Goal: Information Seeking & Learning: Learn about a topic

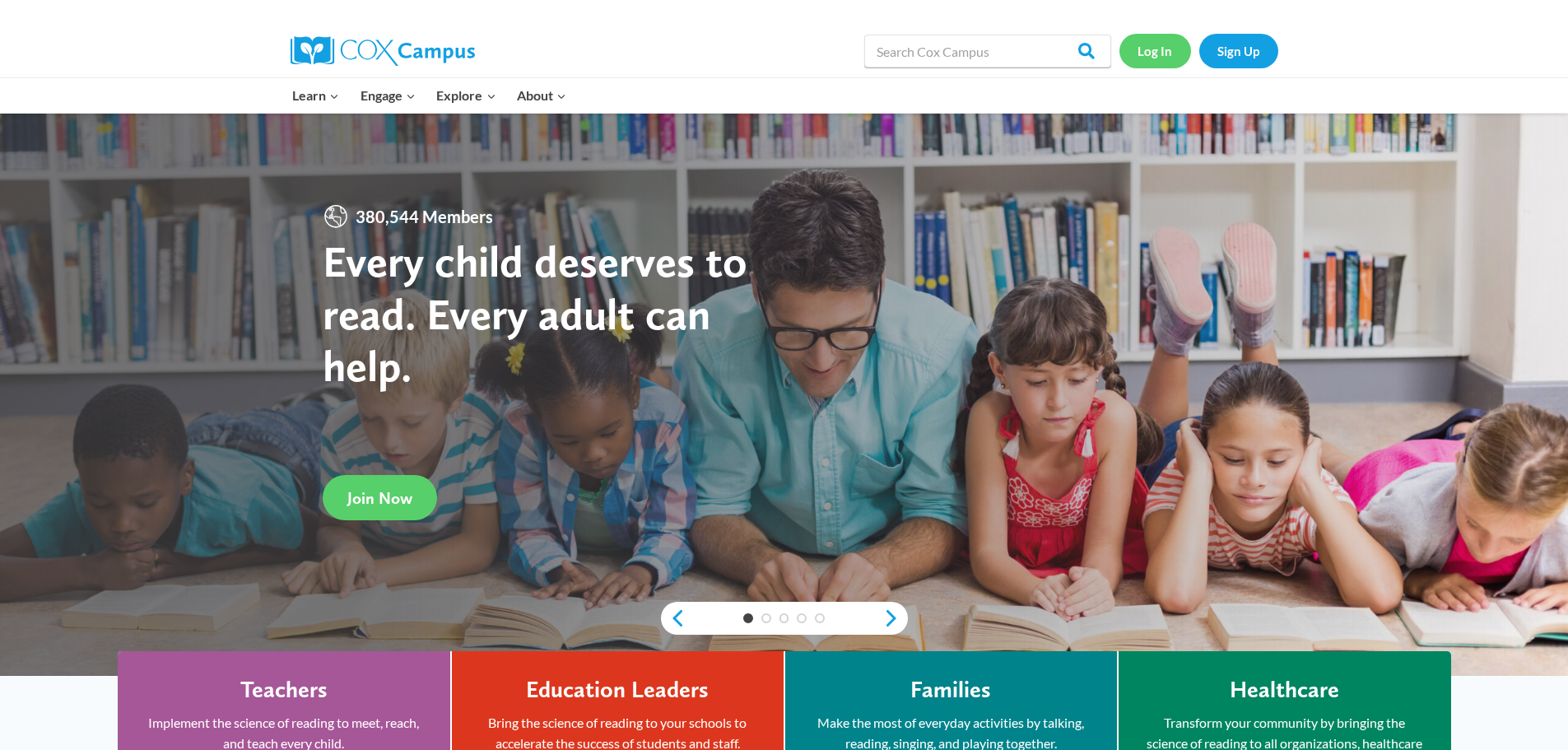
click at [1156, 55] on link "Log In" at bounding box center [1155, 50] width 71 height 34
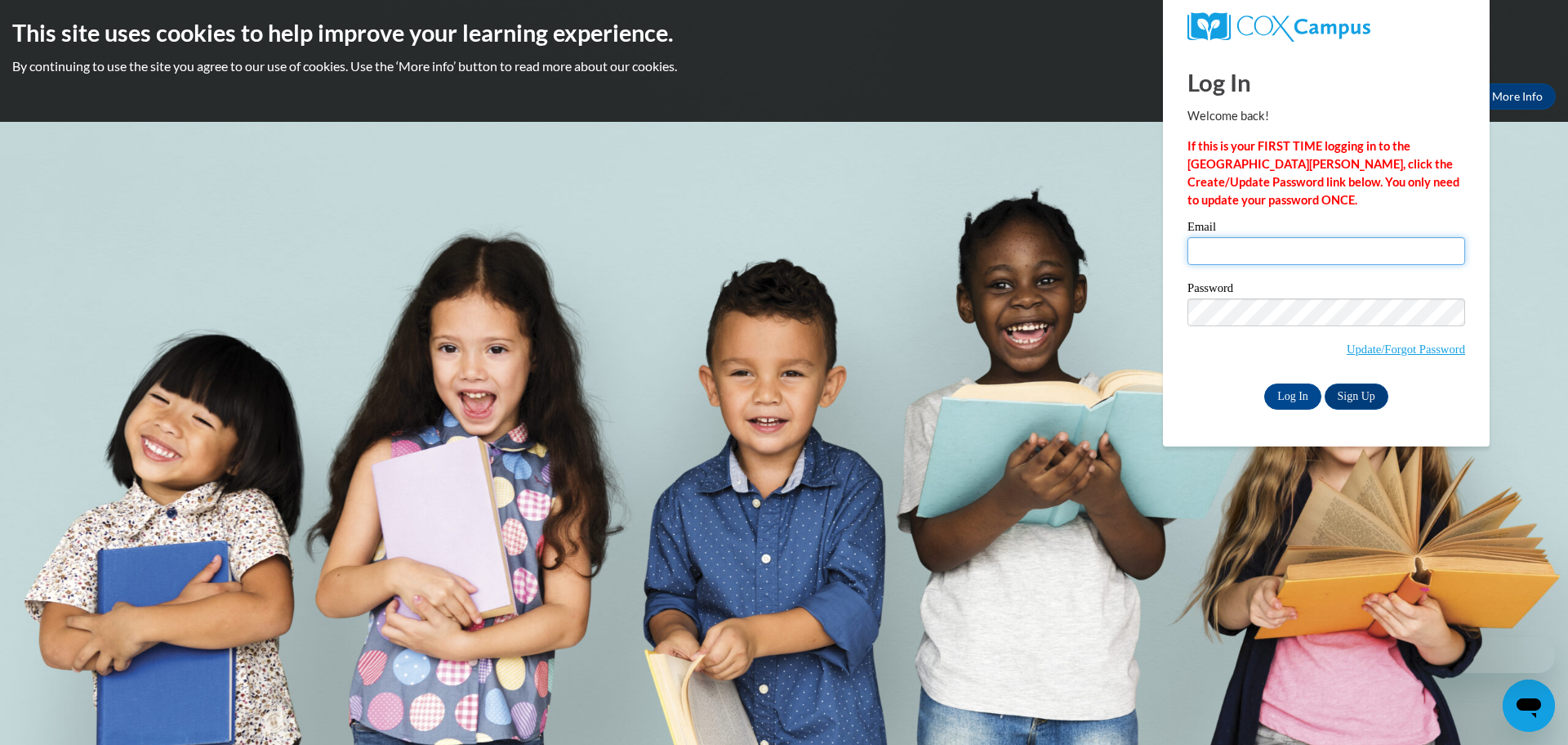
type input "[EMAIL_ADDRESS][DOMAIN_NAME]"
drag, startPoint x: 1292, startPoint y: 390, endPoint x: 1275, endPoint y: 383, distance: 18.4
click at [1291, 390] on input "Log In" at bounding box center [1293, 396] width 57 height 26
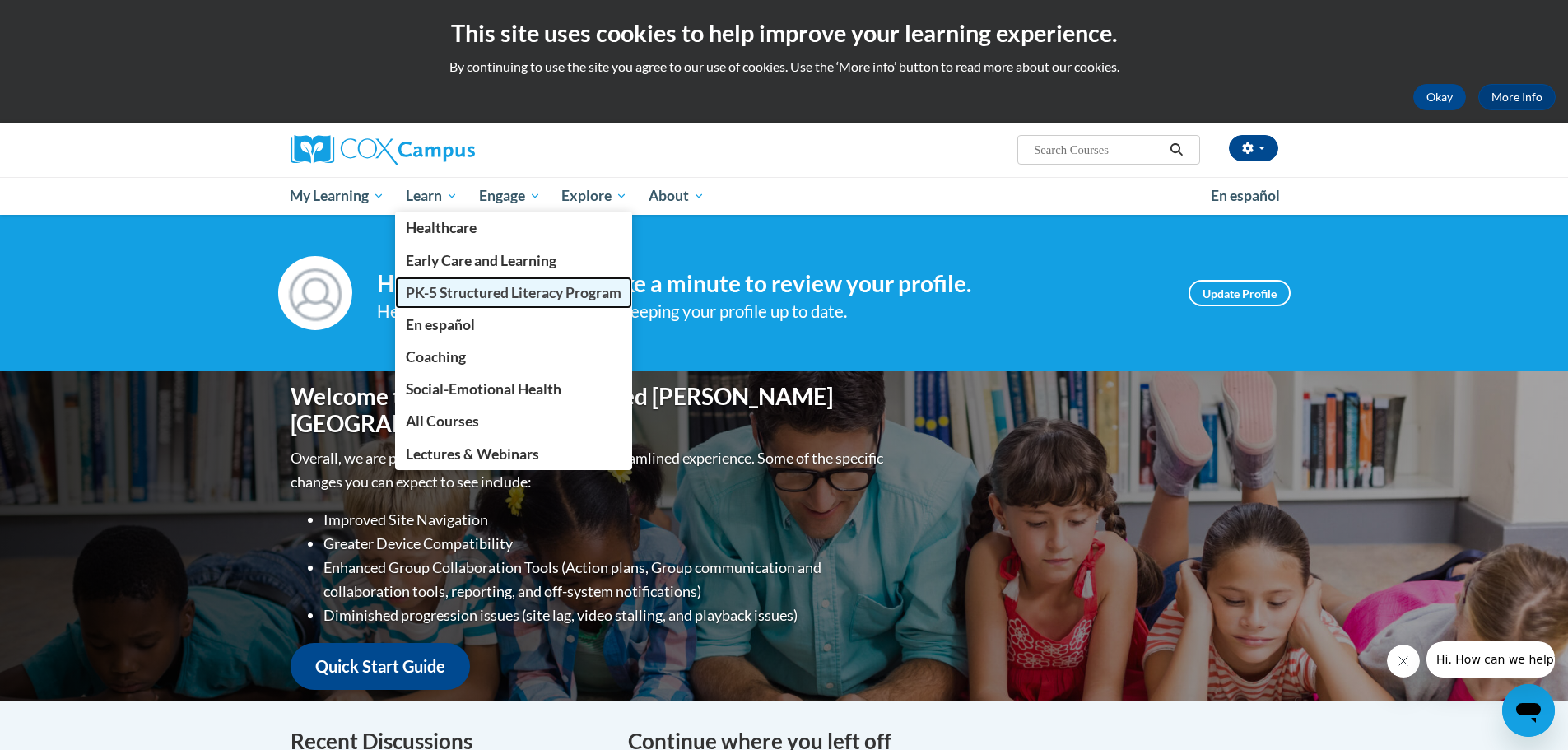
click at [466, 290] on span "PK-5 Structured Literacy Program" at bounding box center [514, 292] width 215 height 17
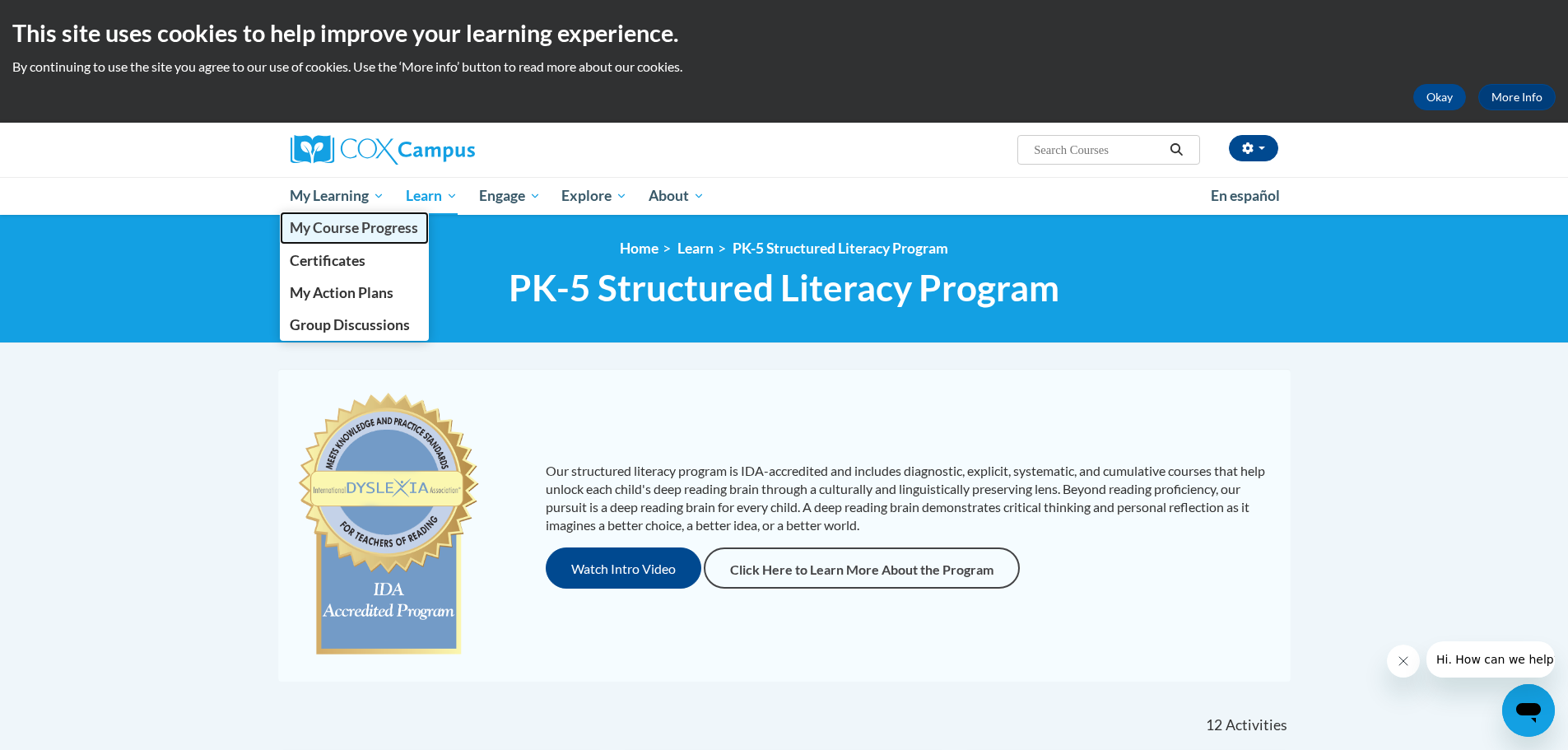
click at [333, 227] on span "My Course Progress" at bounding box center [353, 227] width 129 height 17
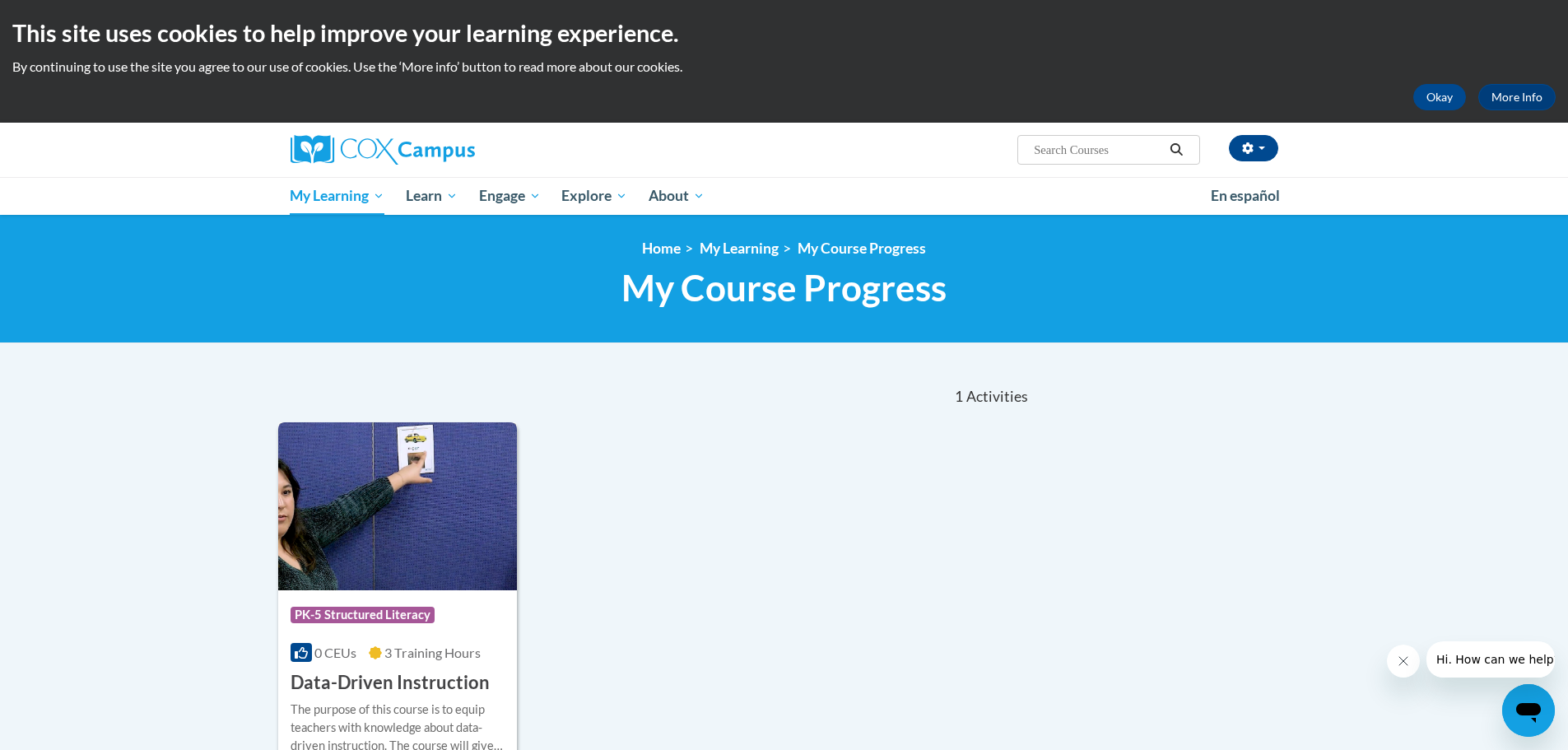
click at [412, 589] on img at bounding box center [398, 506] width 239 height 168
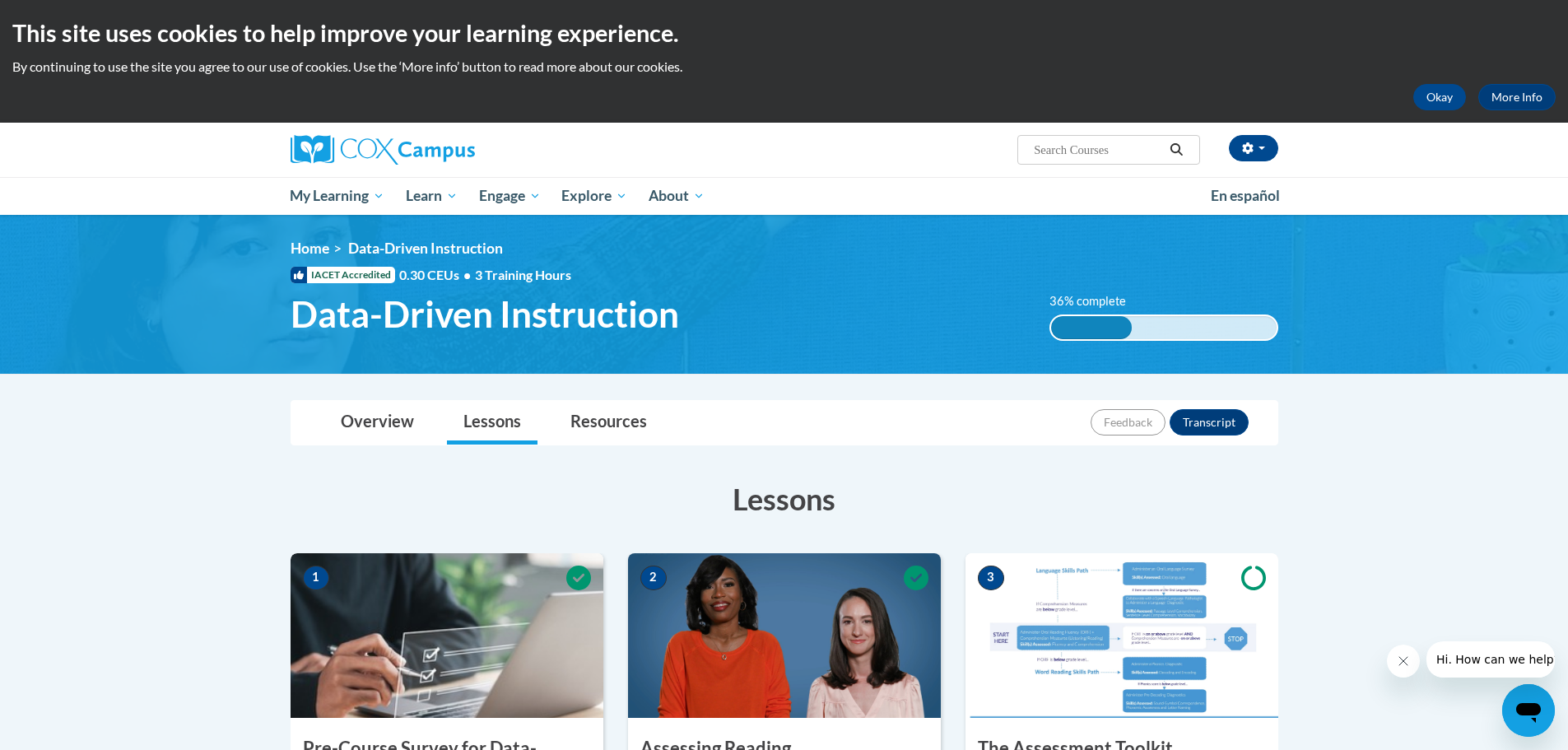
scroll to position [247, 0]
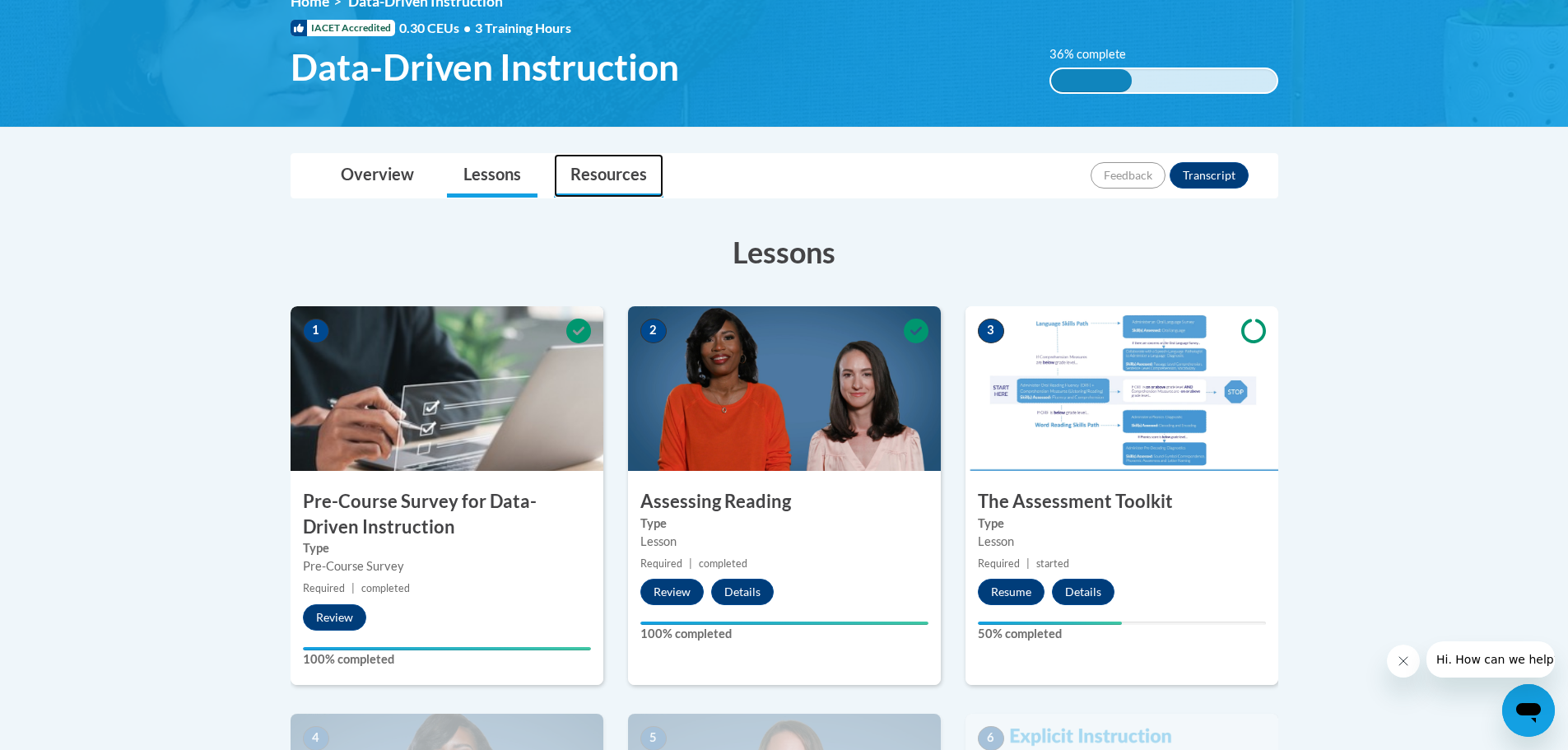
click at [612, 176] on link "Resources" at bounding box center [609, 176] width 110 height 44
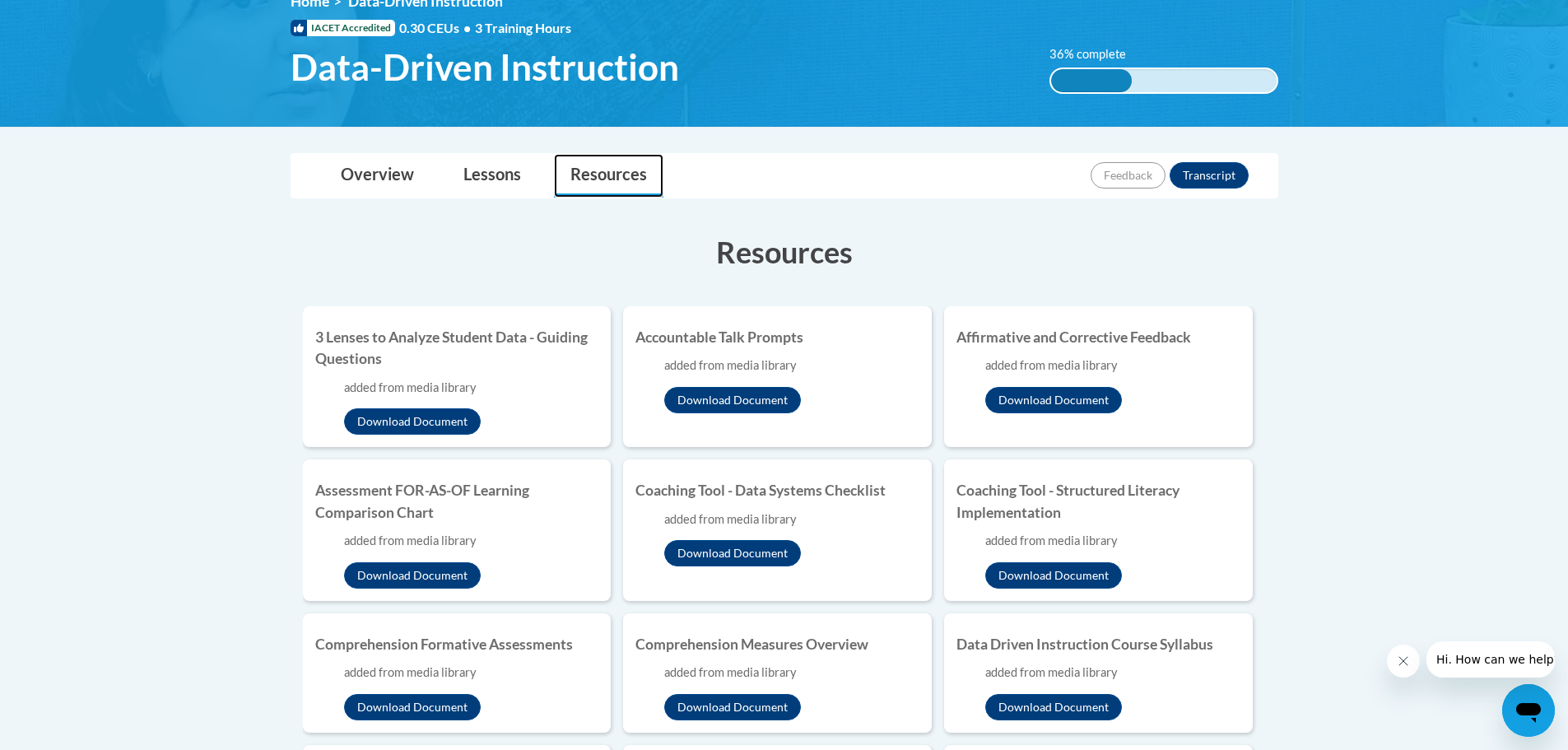
scroll to position [494, 0]
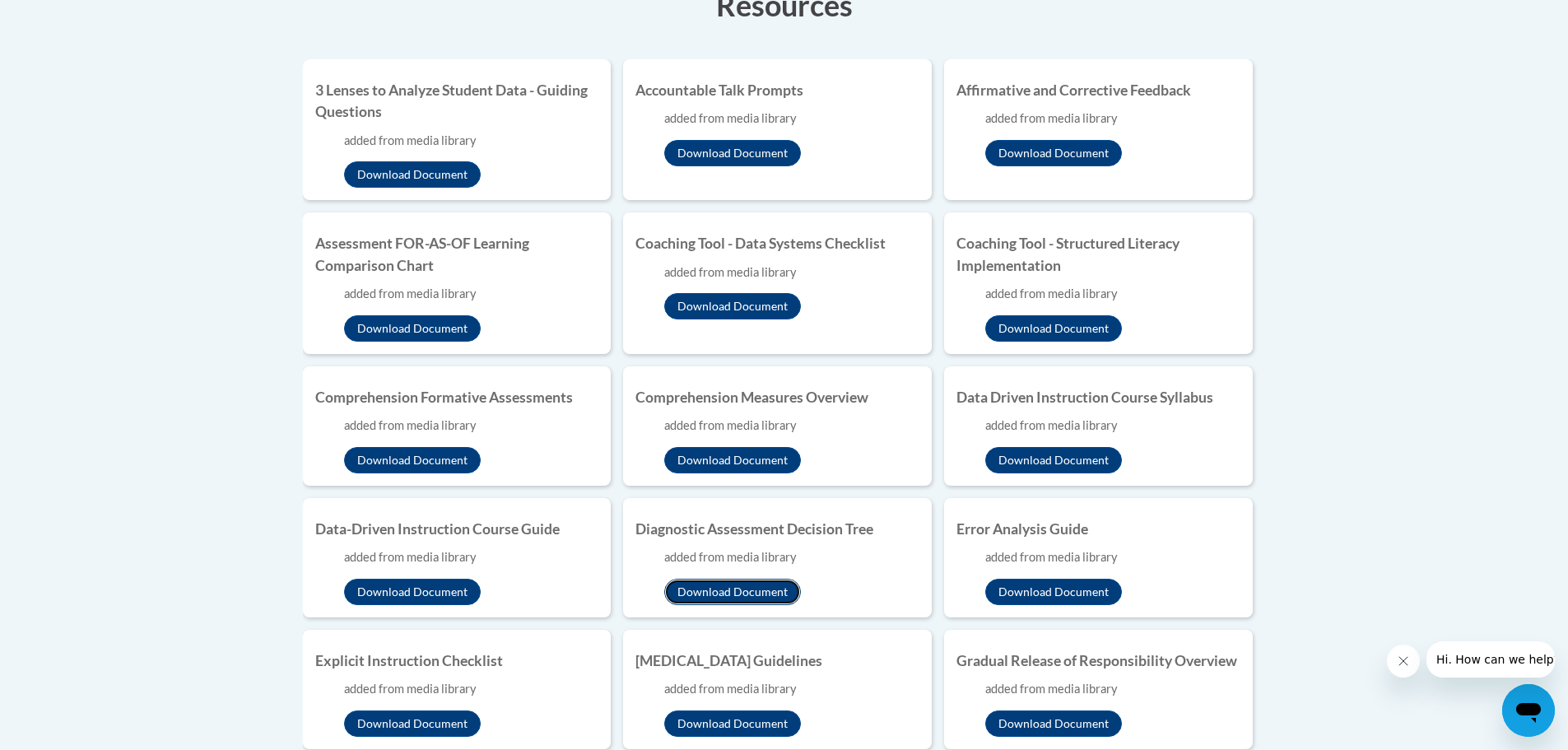
click at [736, 586] on button "Download Document" at bounding box center [733, 591] width 137 height 26
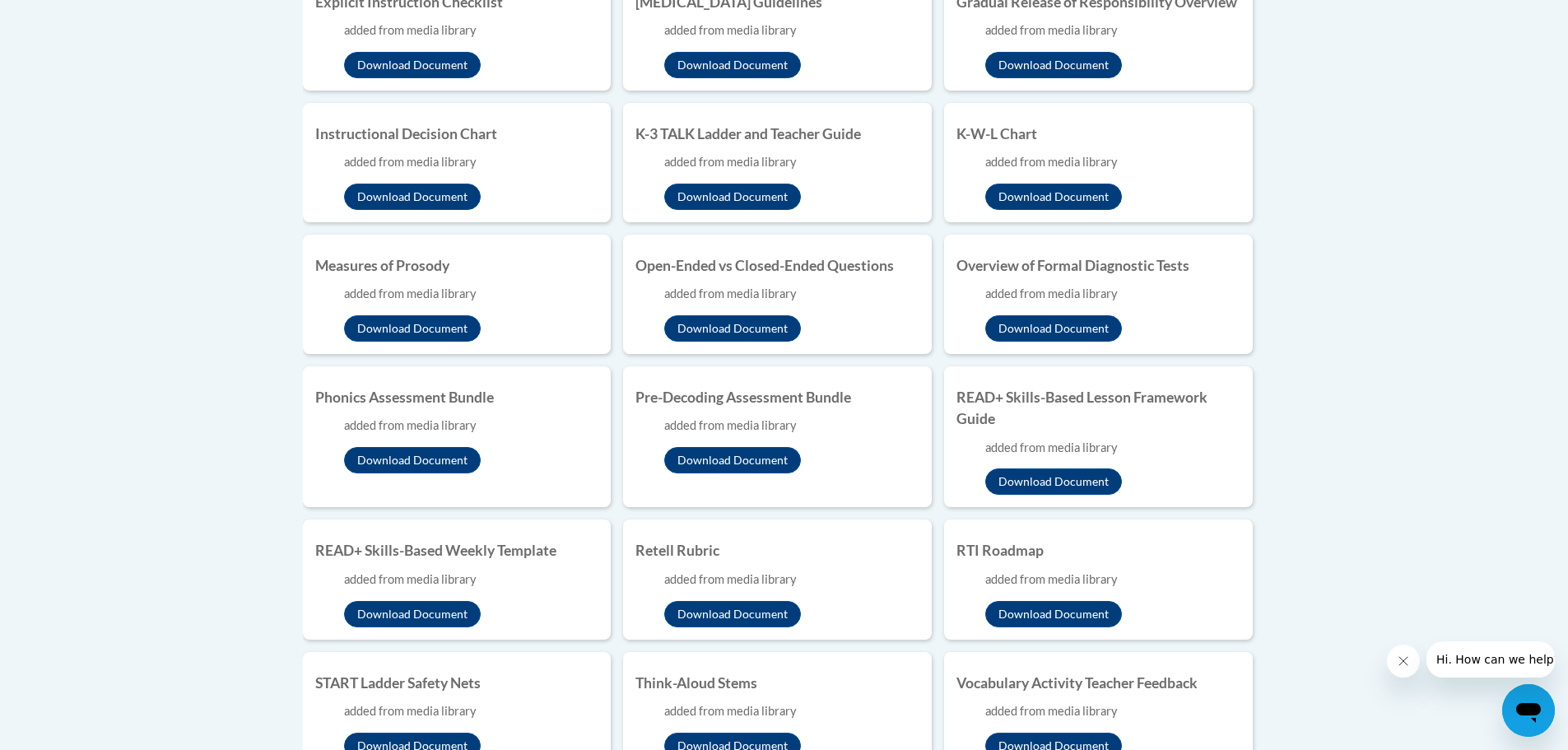
scroll to position [1481, 0]
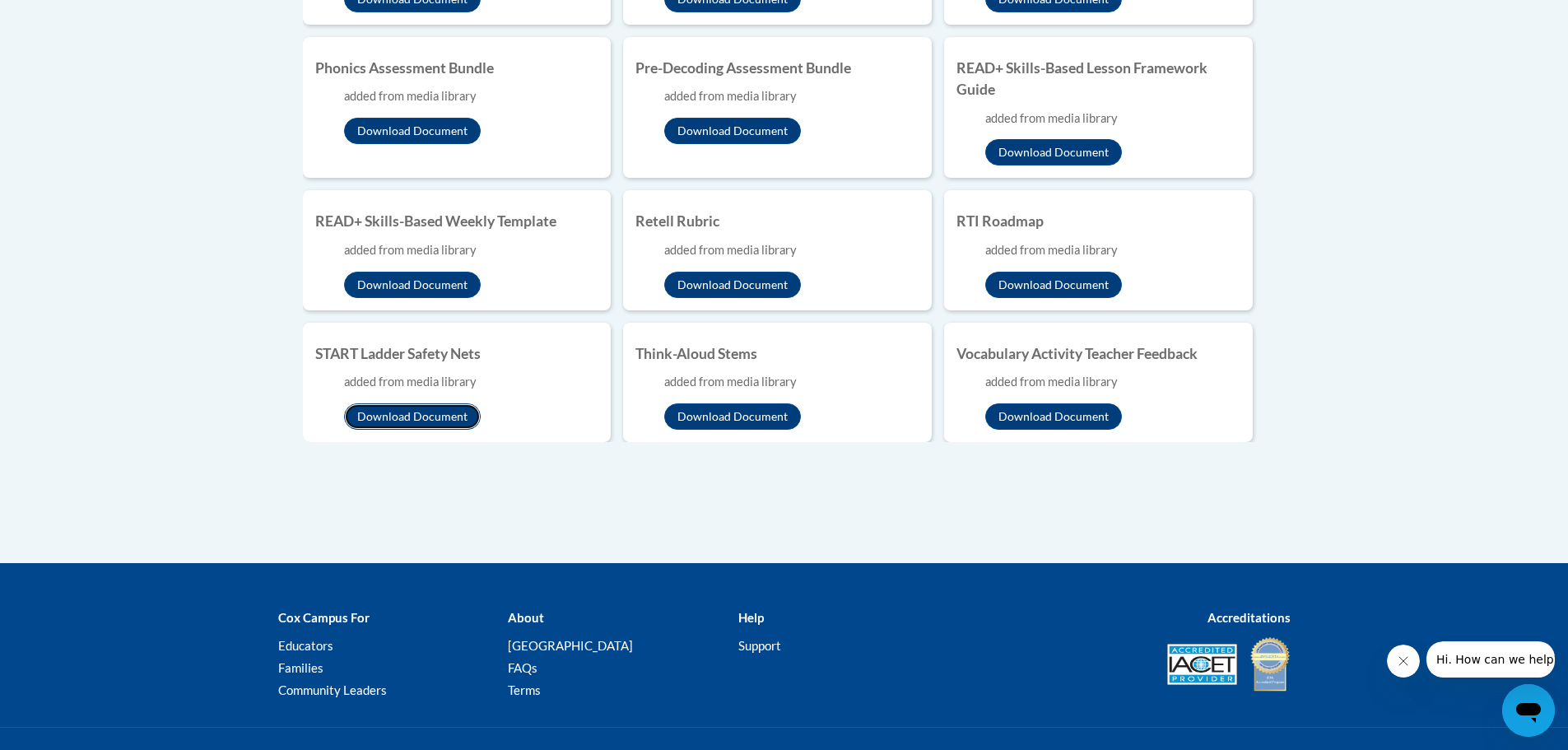
click at [407, 406] on button "Download Document" at bounding box center [413, 416] width 137 height 26
click at [1052, 279] on button "Download Document" at bounding box center [1053, 285] width 137 height 26
click at [741, 283] on button "Download Document" at bounding box center [733, 285] width 137 height 26
click at [427, 278] on button "Download Document" at bounding box center [413, 285] width 137 height 26
click at [1048, 143] on button "Download Document" at bounding box center [1053, 151] width 137 height 26
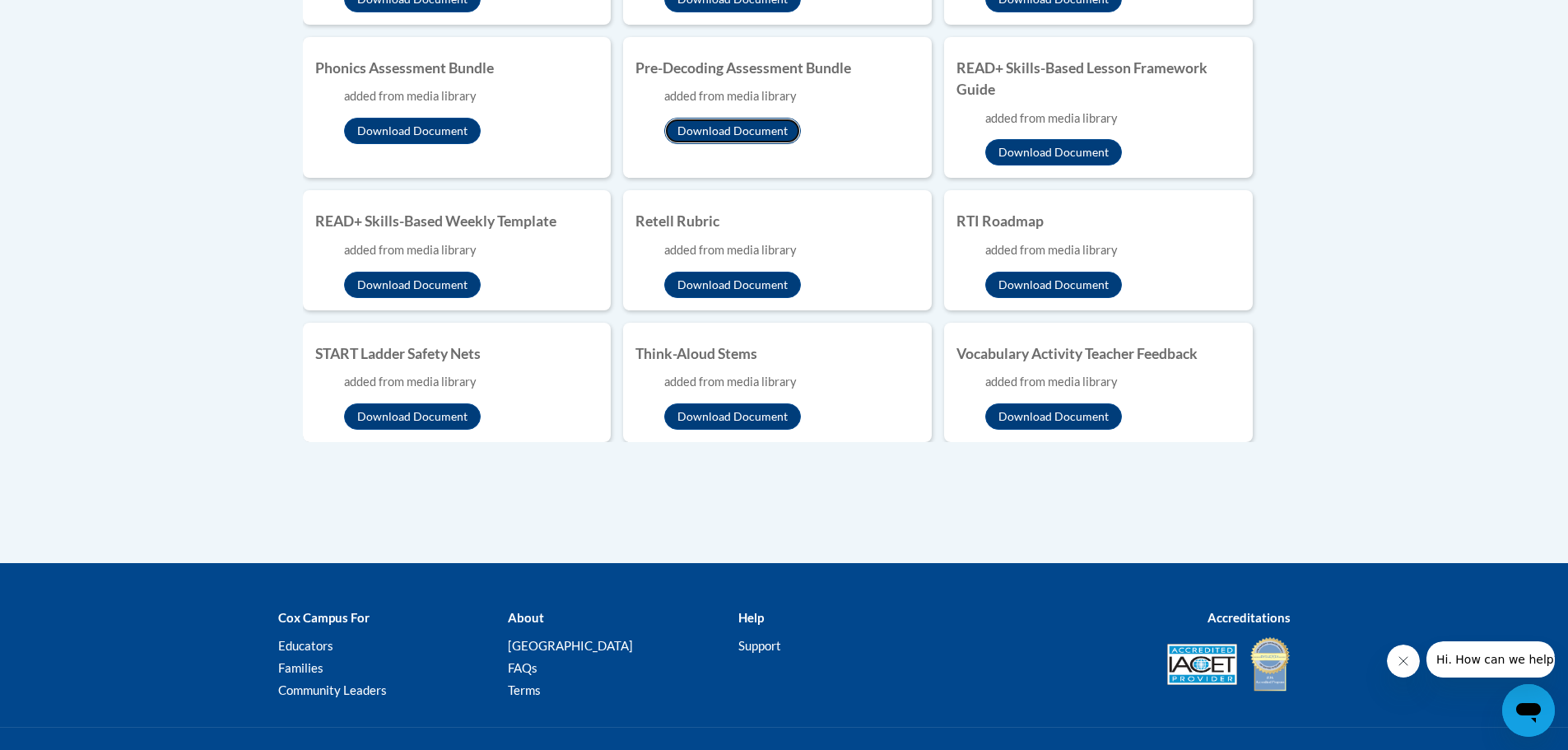
click at [737, 127] on button "Download Document" at bounding box center [733, 130] width 137 height 26
click at [422, 124] on button "Download Document" at bounding box center [413, 130] width 137 height 26
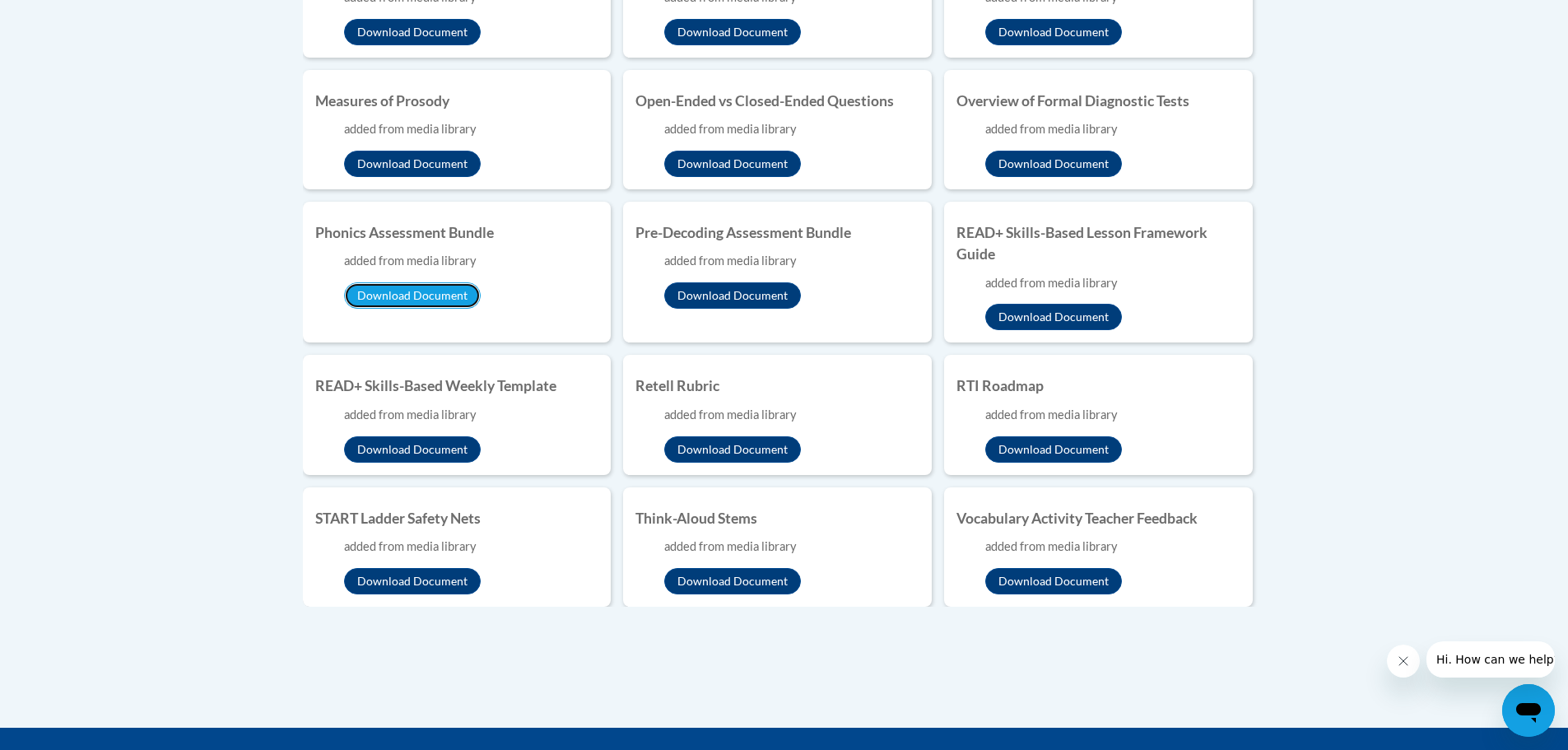
scroll to position [1234, 0]
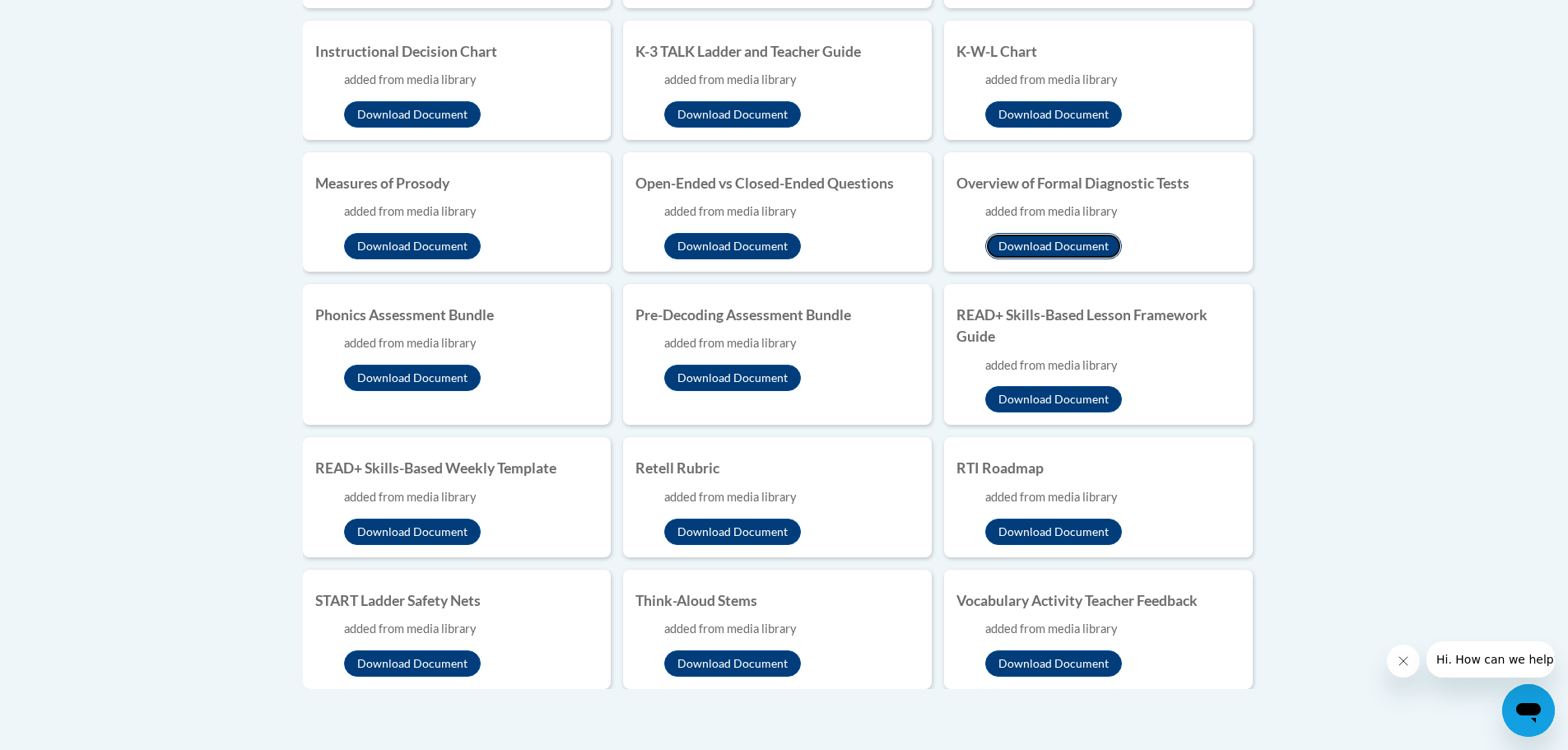
click at [1050, 238] on button "Download Document" at bounding box center [1053, 245] width 137 height 26
click at [729, 239] on button "Download Document" at bounding box center [733, 245] width 137 height 26
click at [409, 237] on button "Download Document" at bounding box center [413, 245] width 137 height 26
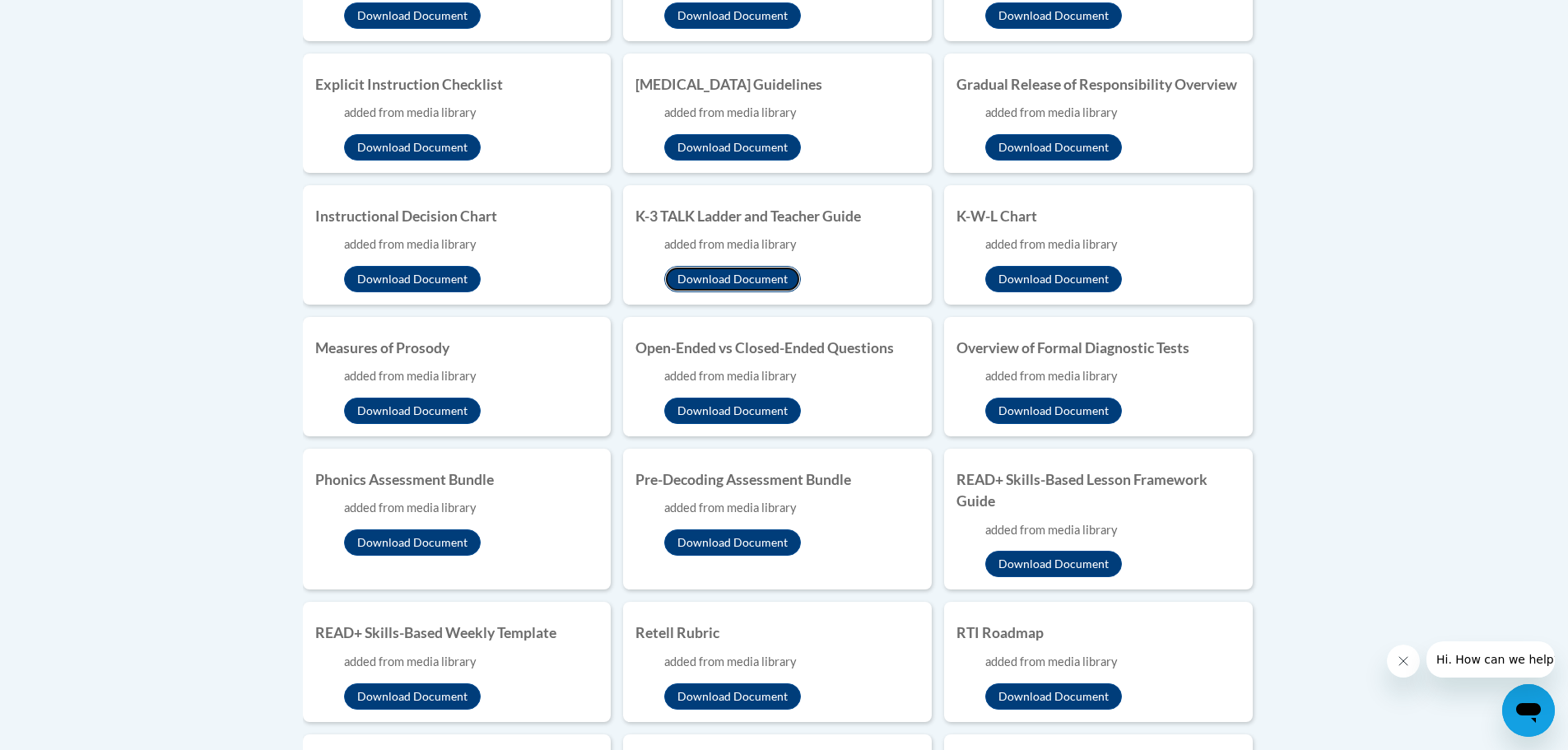
click at [716, 277] on button "Download Document" at bounding box center [733, 278] width 137 height 26
click at [407, 269] on button "Download Document" at bounding box center [413, 278] width 137 height 26
click at [1030, 147] on button "Download Document" at bounding box center [1053, 147] width 137 height 26
click at [729, 142] on button "Download Document" at bounding box center [733, 147] width 137 height 26
click at [403, 143] on button "Download Document" at bounding box center [413, 147] width 137 height 26
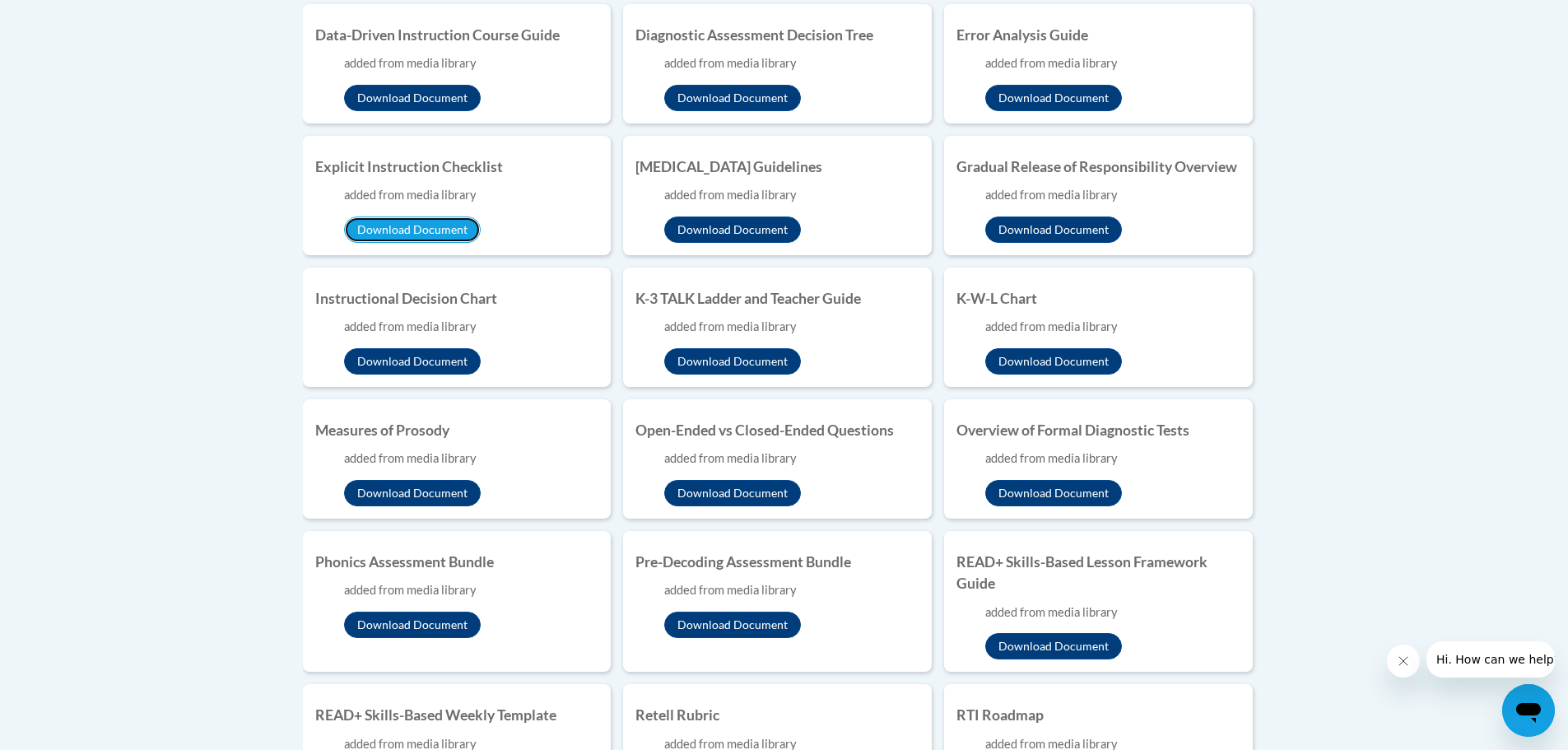
scroll to position [823, 0]
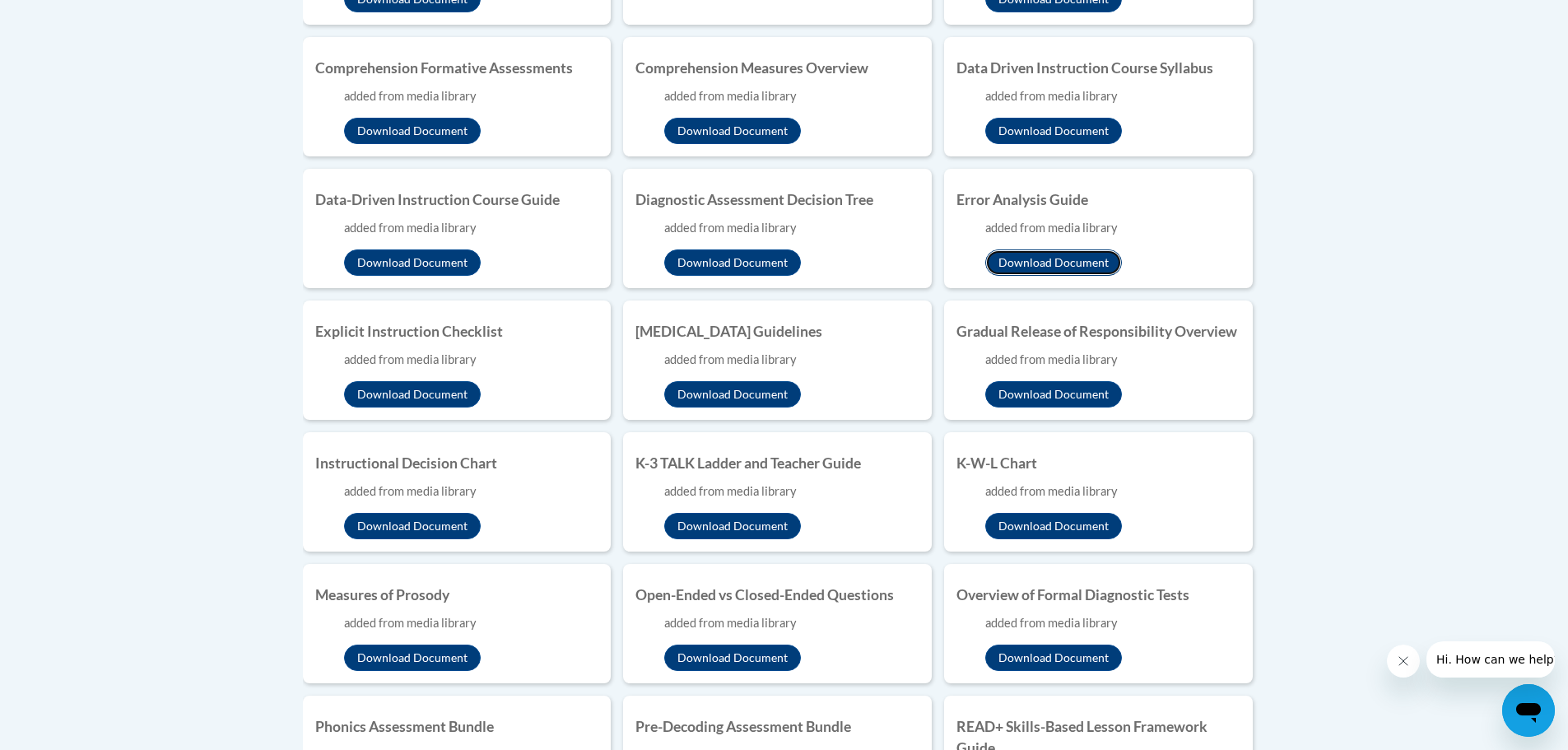
click at [1064, 258] on button "Download Document" at bounding box center [1053, 262] width 137 height 26
click at [733, 258] on button "Download Document" at bounding box center [733, 262] width 137 height 26
click at [419, 255] on button "Download Document" at bounding box center [413, 262] width 137 height 26
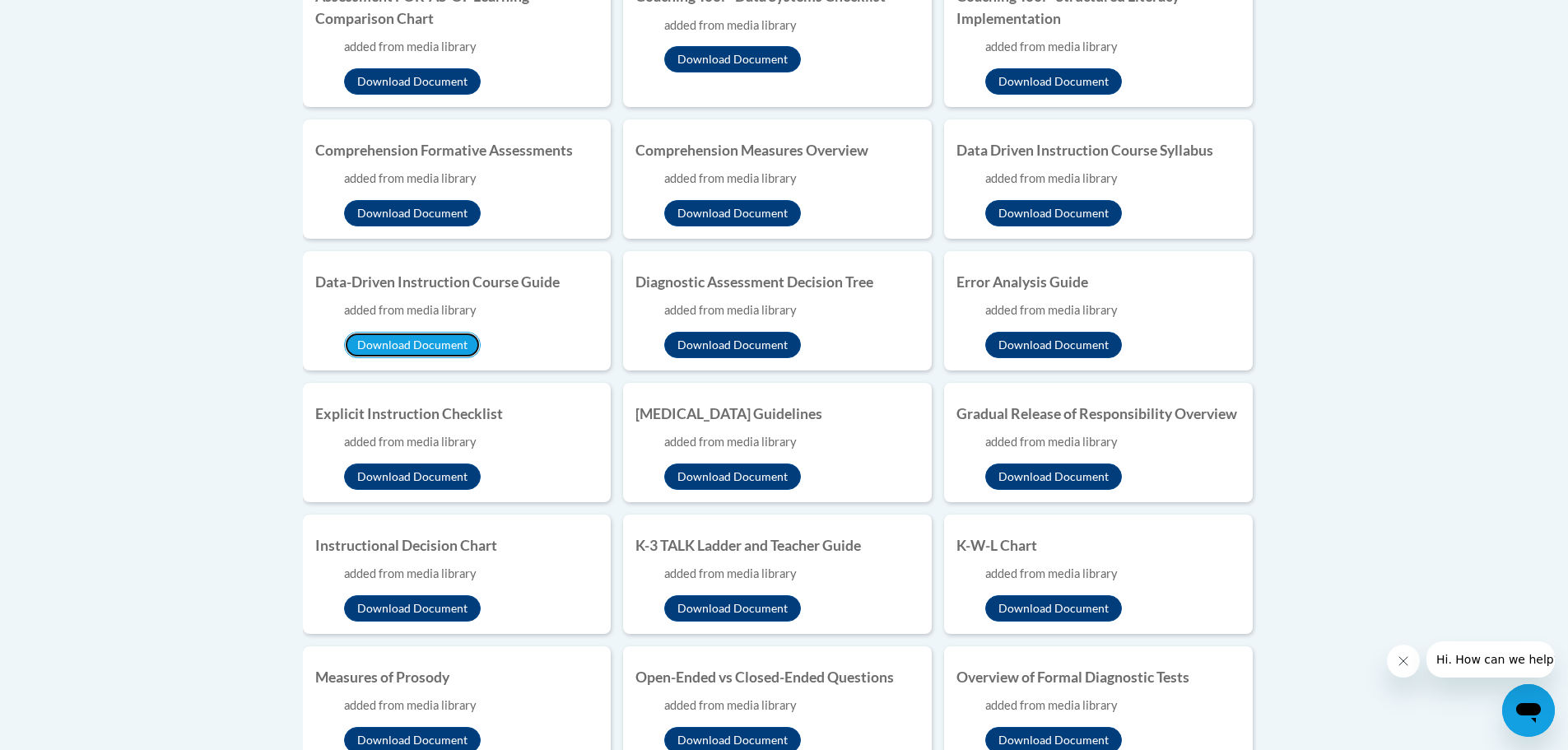
scroll to position [658, 0]
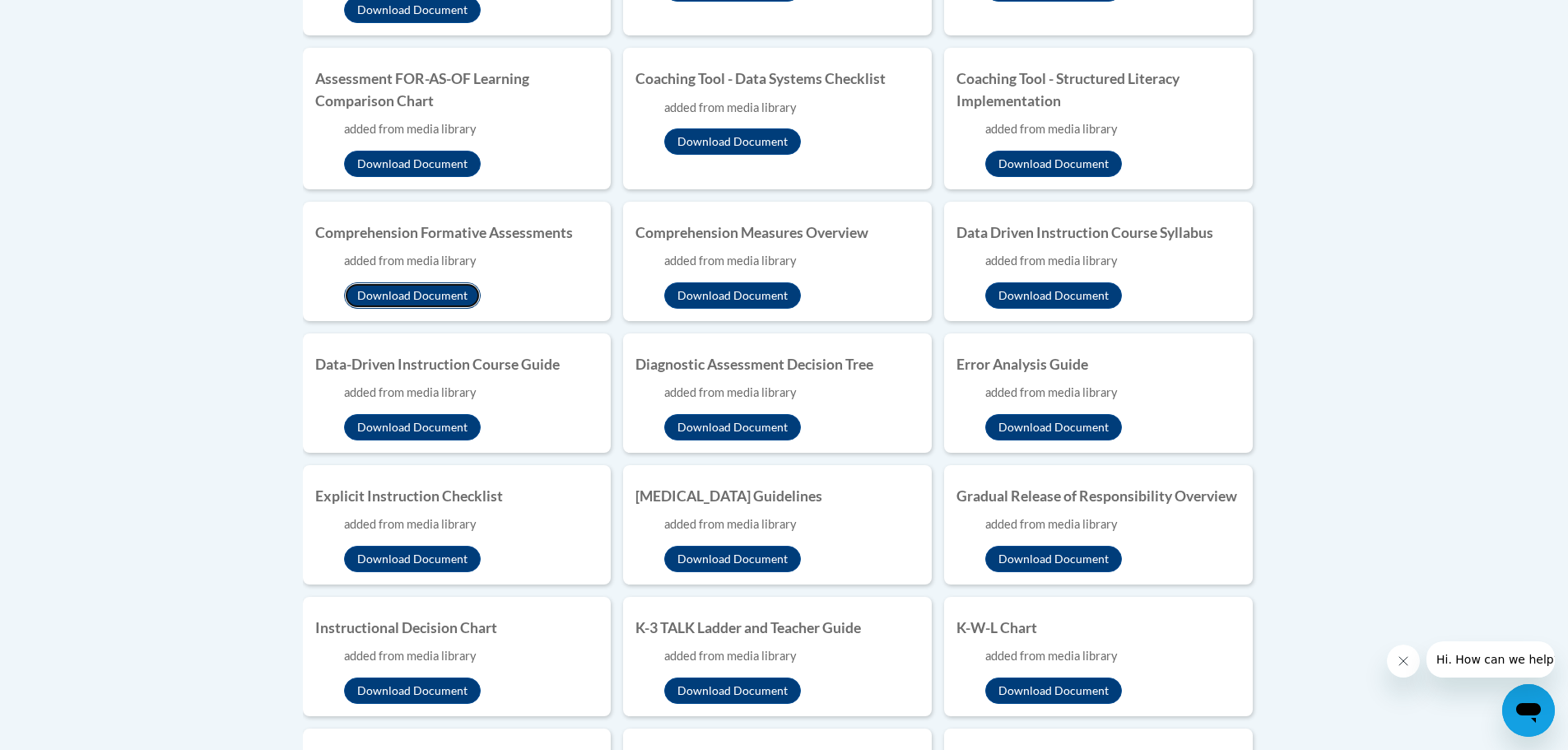
click at [418, 294] on button "Download Document" at bounding box center [413, 295] width 137 height 26
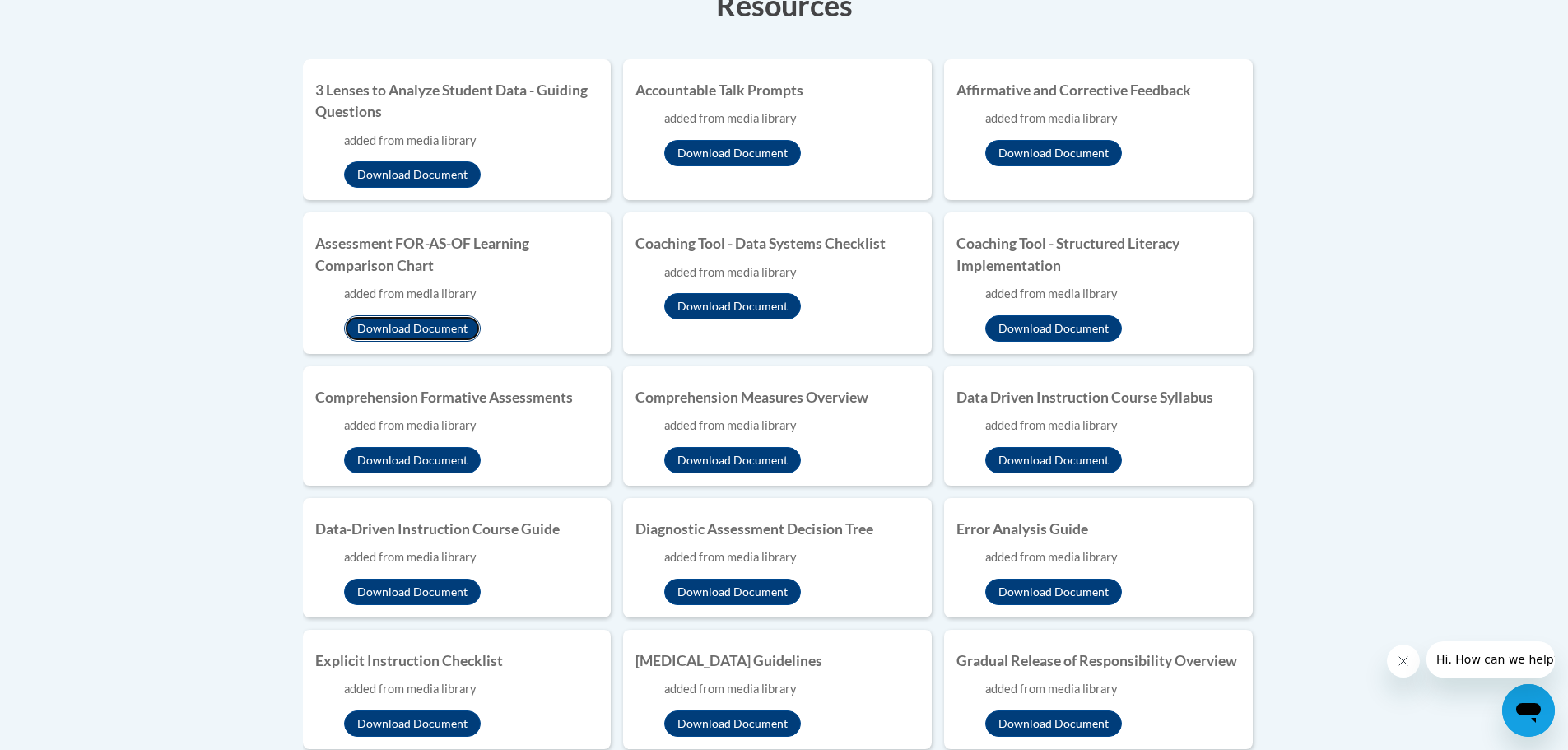
click at [430, 320] on button "Download Document" at bounding box center [413, 328] width 137 height 26
click at [1078, 148] on button "Download Document" at bounding box center [1053, 152] width 137 height 26
click at [727, 140] on button "Download Document" at bounding box center [733, 152] width 137 height 26
click at [413, 171] on button "Download Document" at bounding box center [413, 174] width 137 height 26
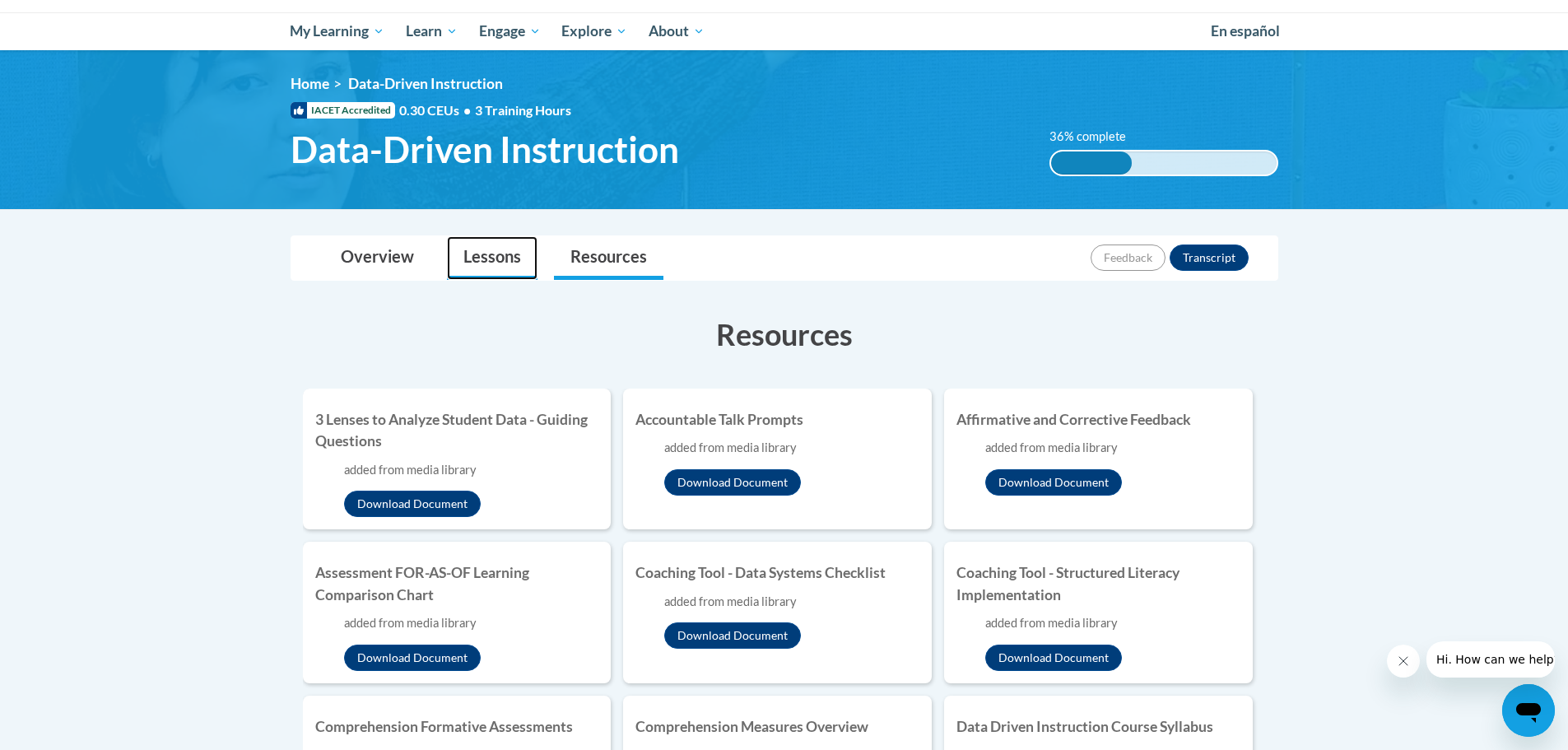
click at [471, 262] on link "Lessons" at bounding box center [492, 258] width 90 height 44
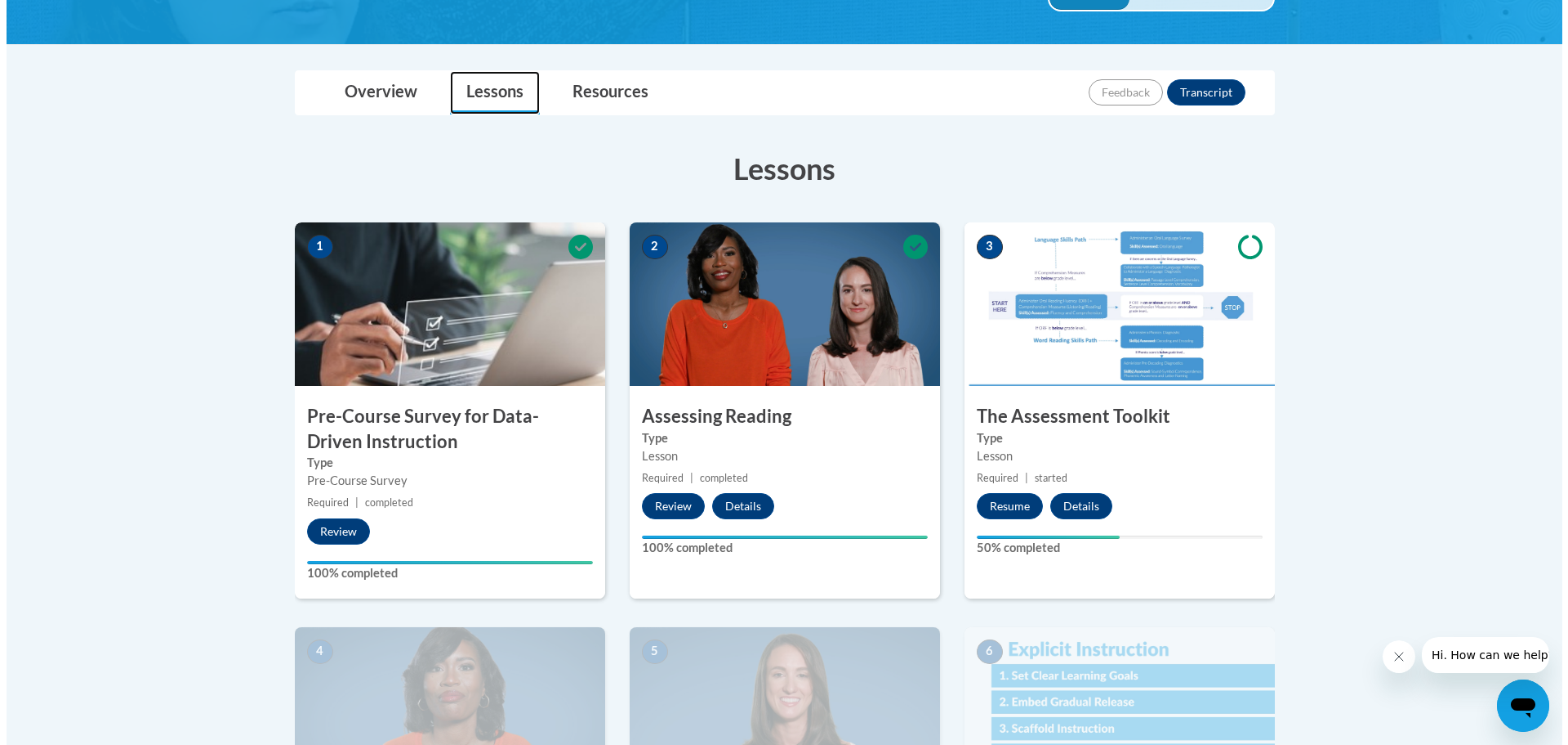
scroll to position [572, 0]
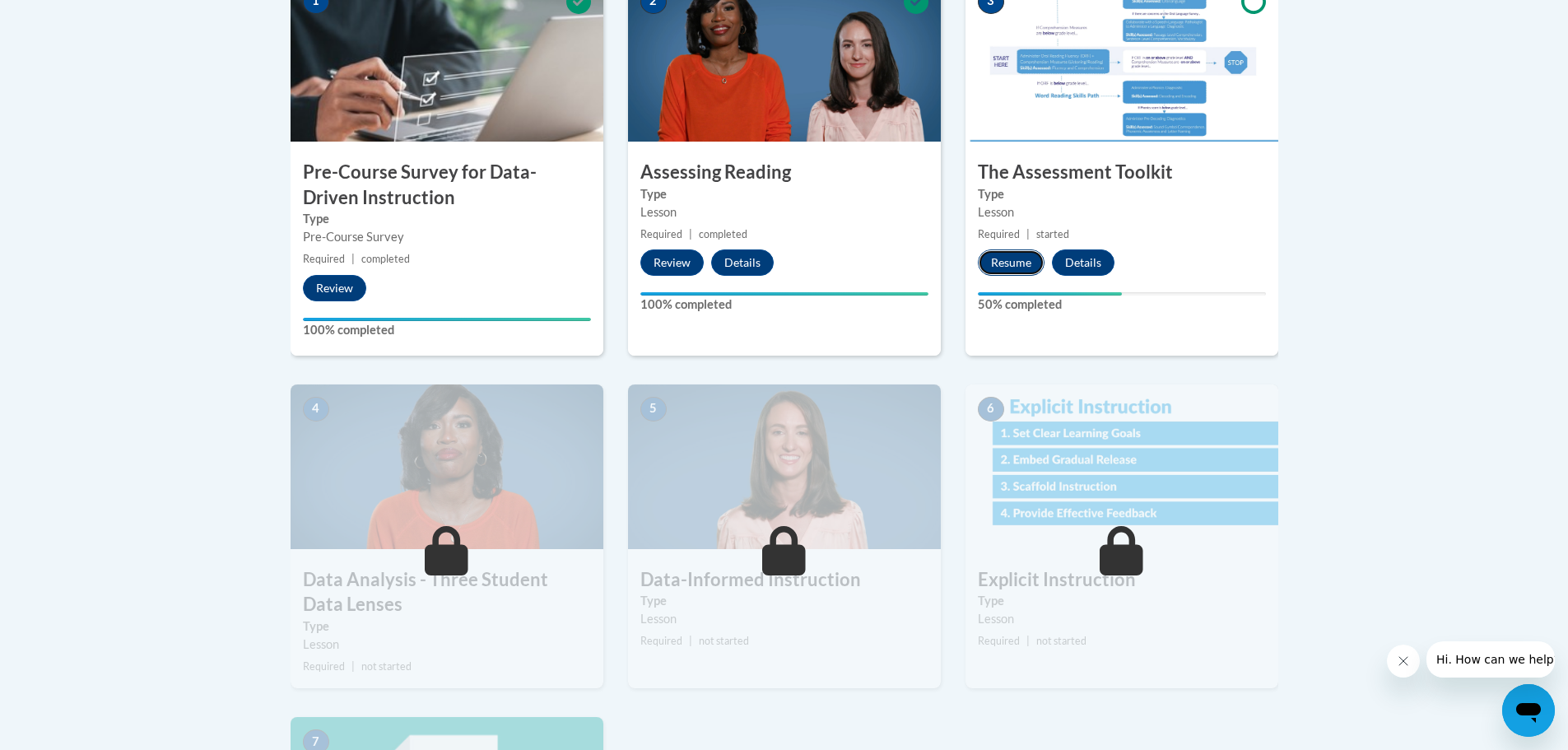
click at [1009, 259] on button "Resume" at bounding box center [1010, 262] width 67 height 26
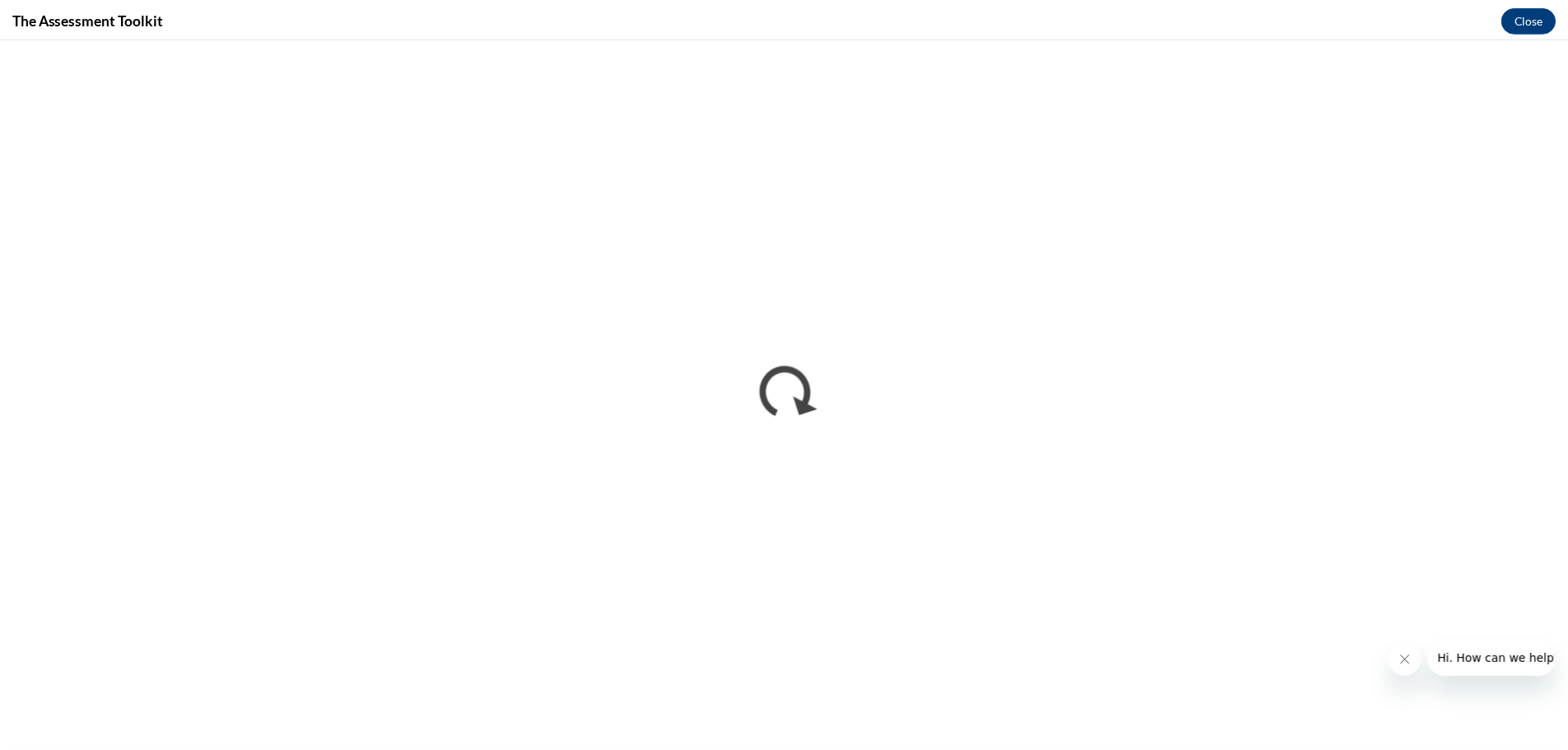
scroll to position [0, 0]
click at [1543, 10] on button "Close" at bounding box center [1540, 17] width 55 height 26
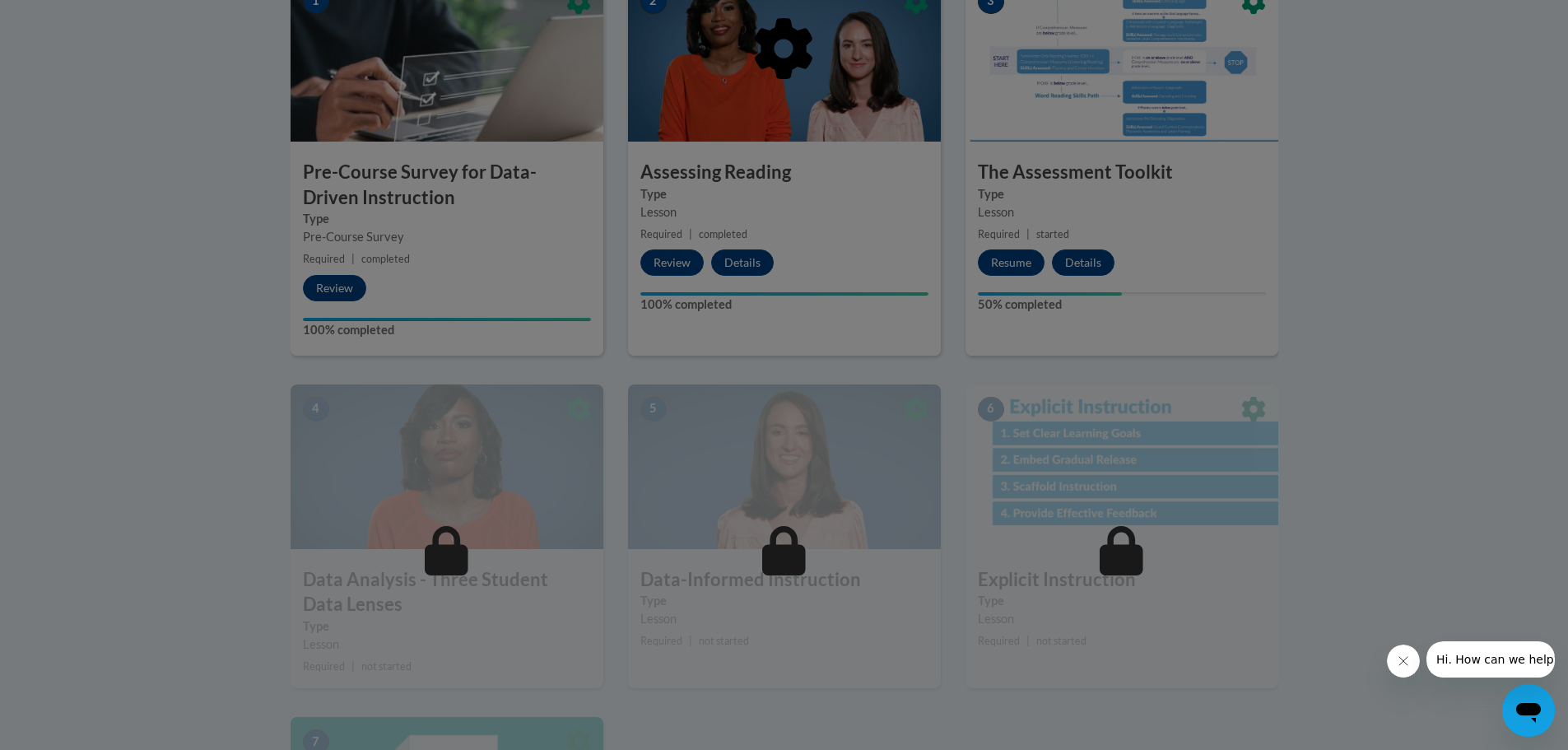
click at [736, 121] on div at bounding box center [784, 133] width 988 height 313
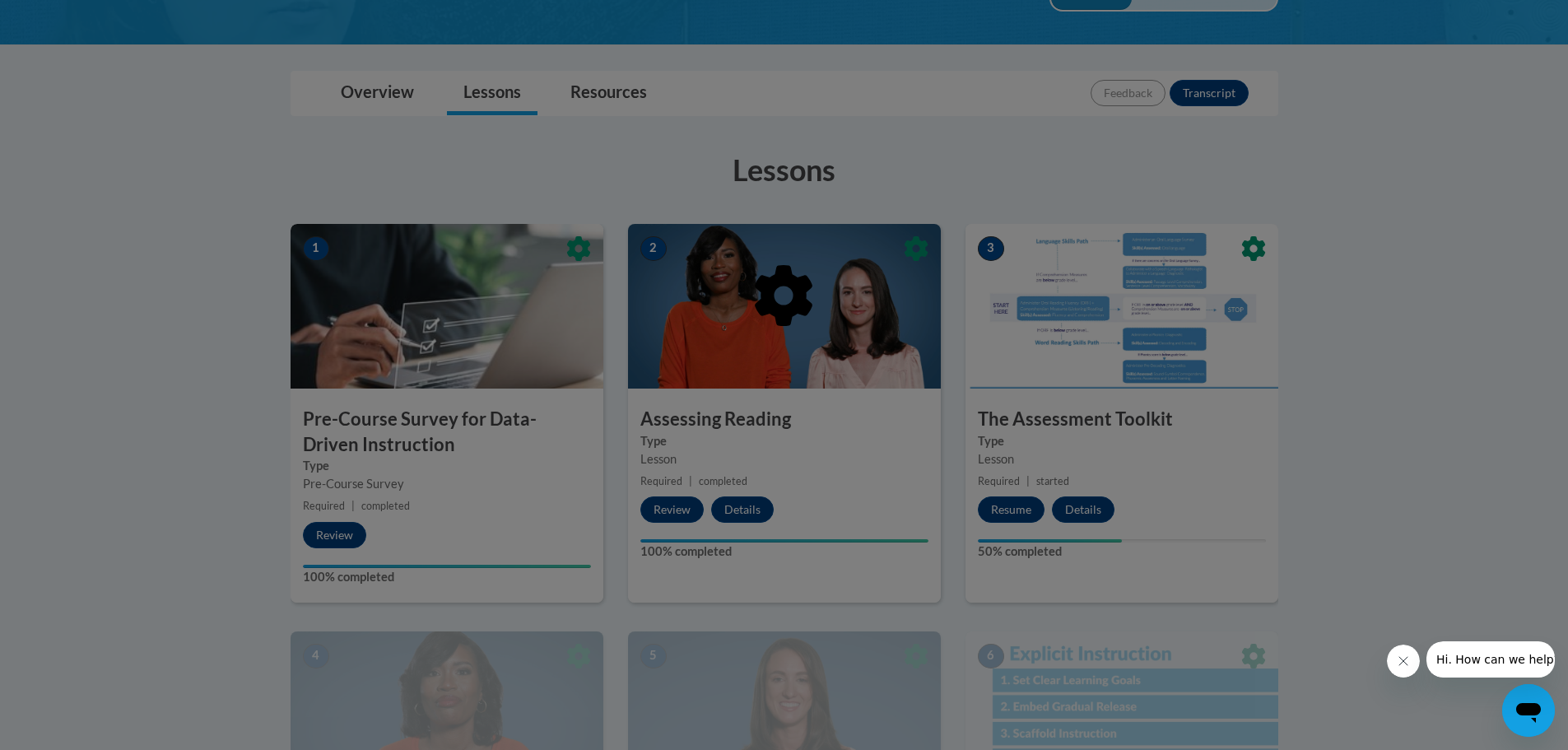
click at [792, 260] on img at bounding box center [784, 306] width 313 height 164
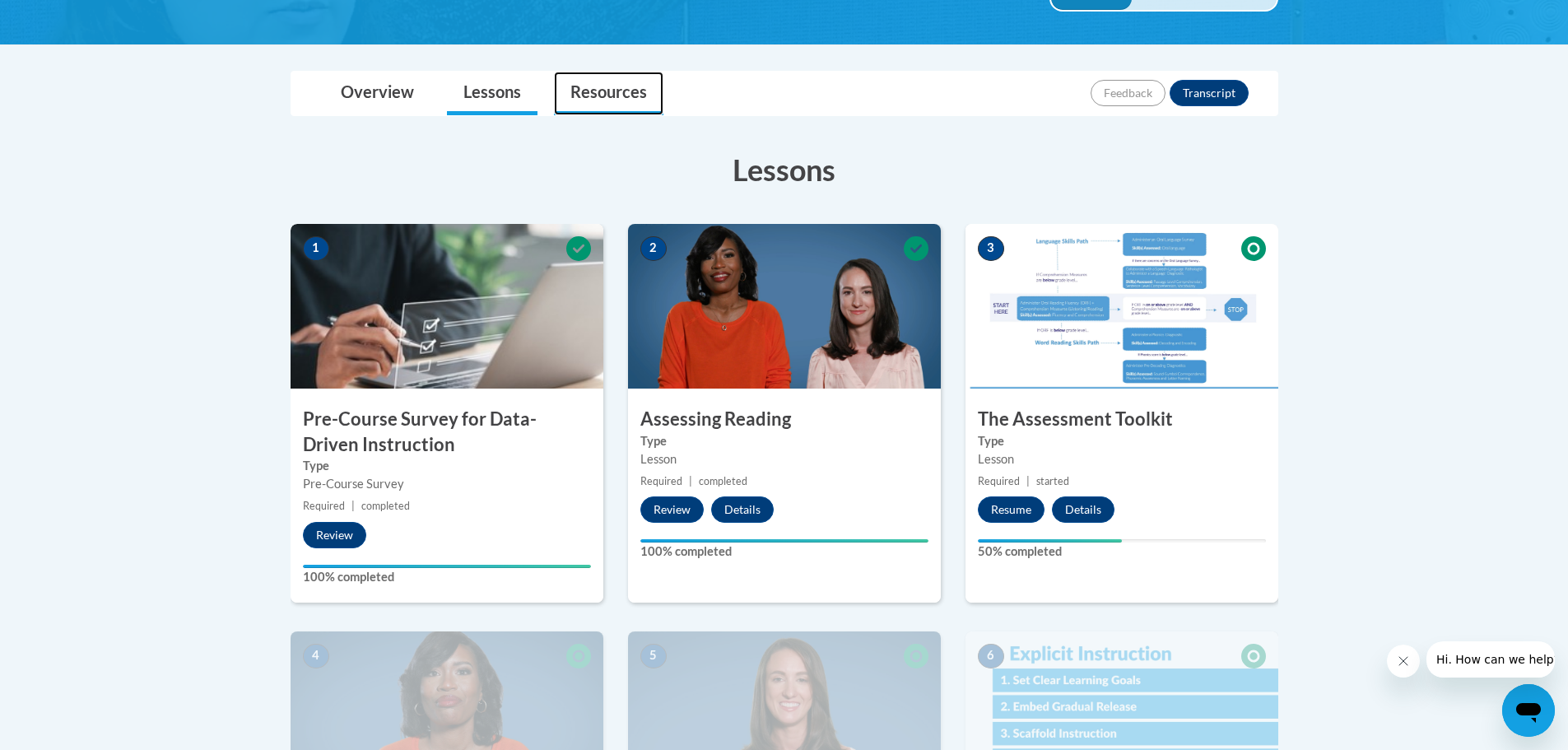
click at [616, 88] on link "Resources" at bounding box center [609, 93] width 110 height 44
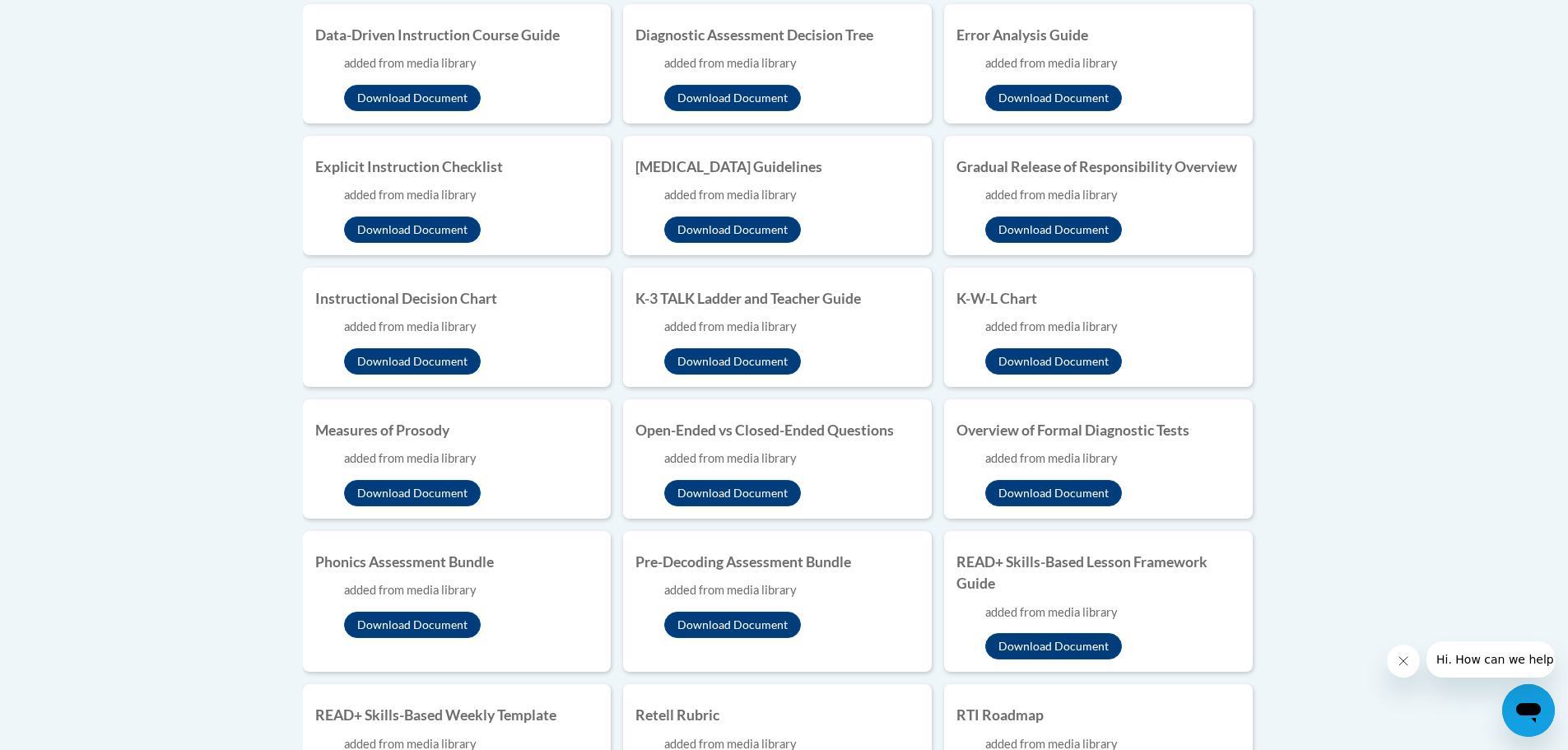
scroll to position [1069, 0]
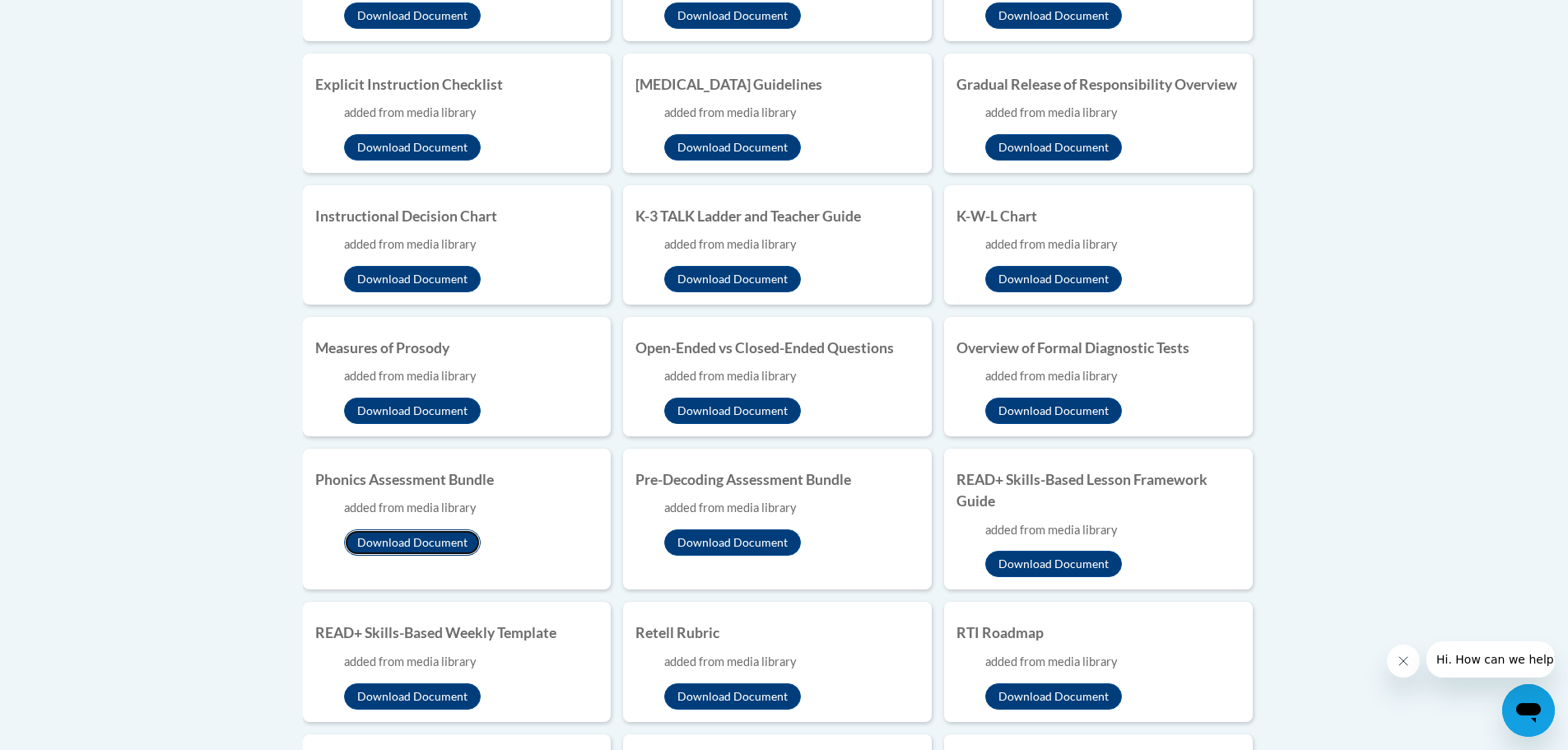
click at [442, 545] on button "Download Document" at bounding box center [413, 542] width 137 height 26
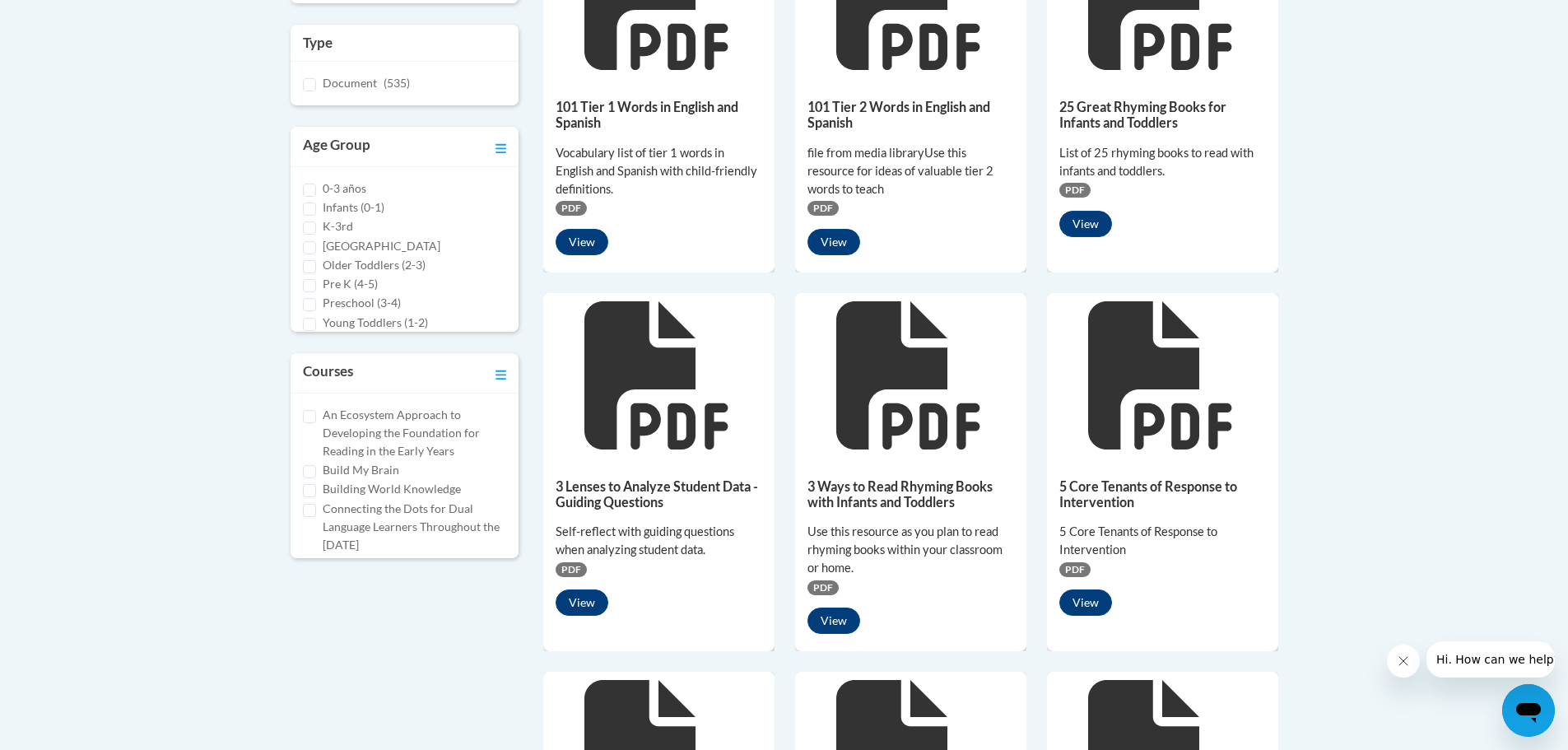
scroll to position [164, 0]
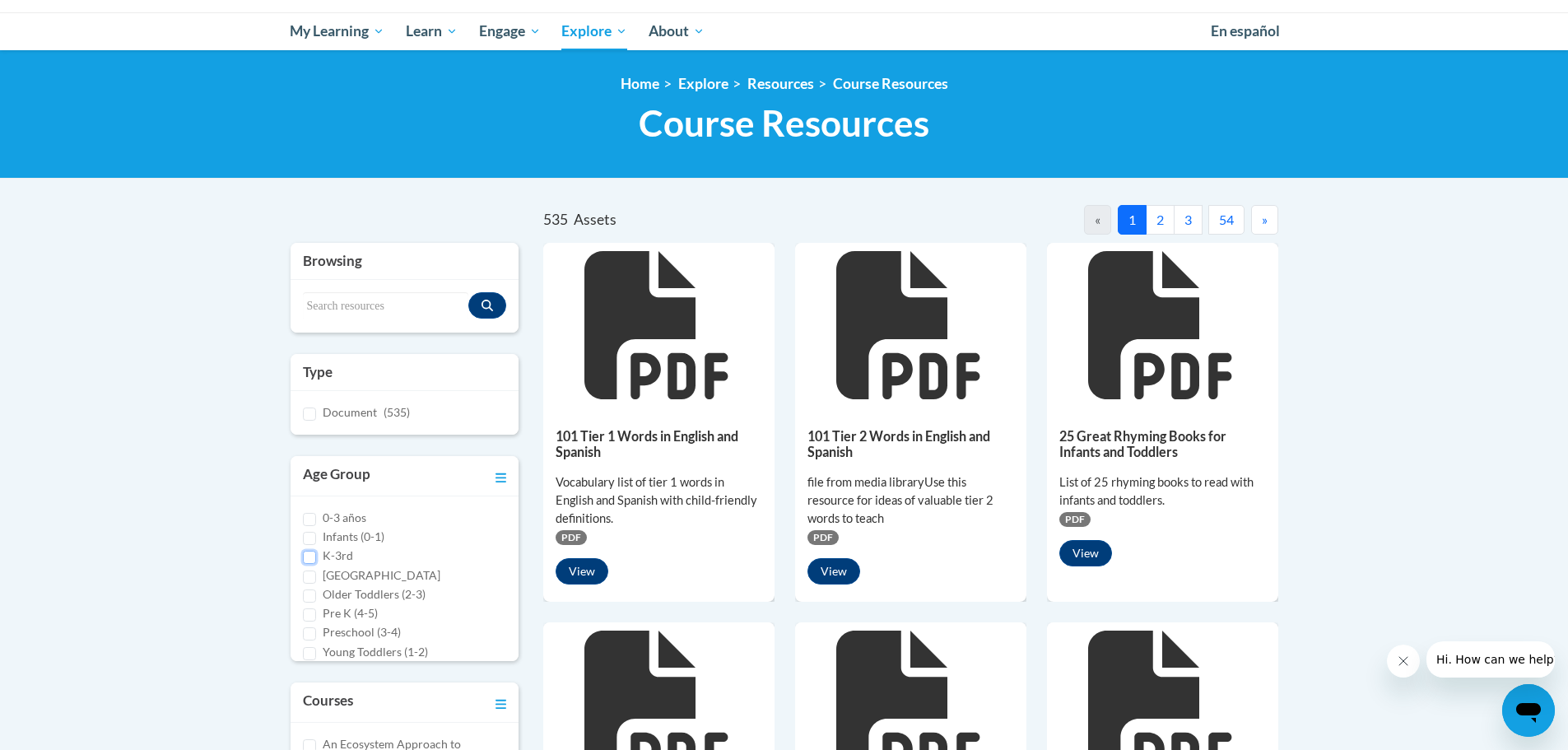
click at [310, 557] on input "K-3rd" at bounding box center [309, 557] width 13 height 13
checkbox input "true"
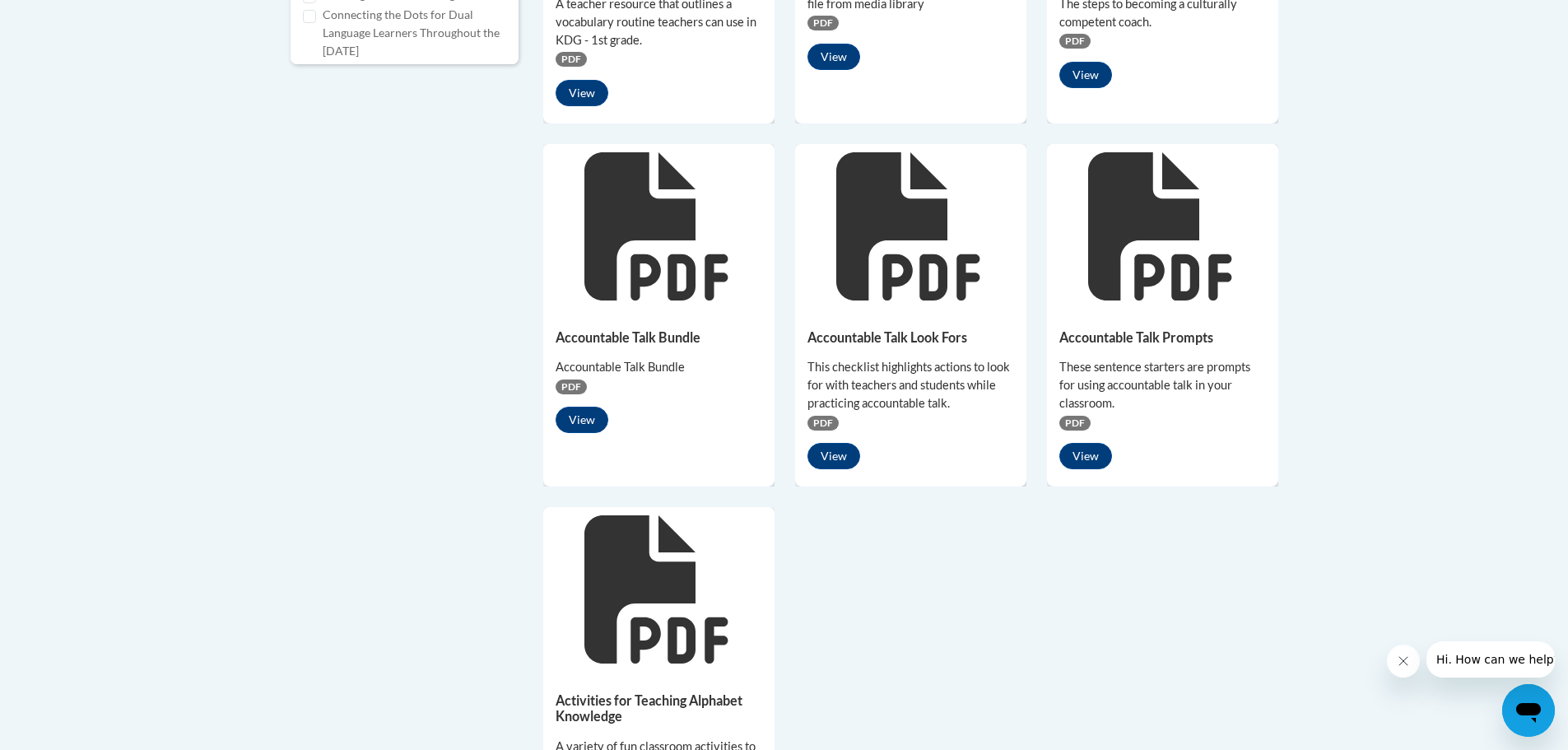
scroll to position [1069, 0]
